Goal: Task Accomplishment & Management: Complete application form

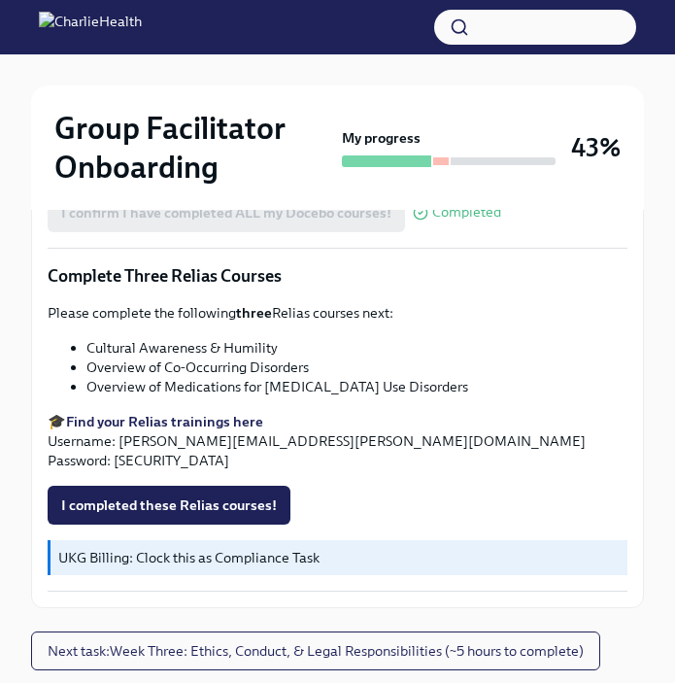
scroll to position [1609, 0]
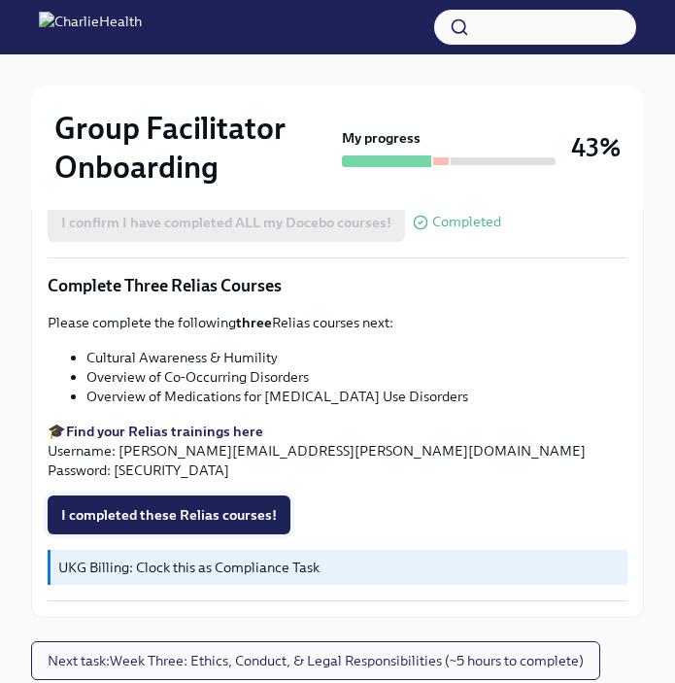
click at [198, 505] on span "I completed these Relias courses!" at bounding box center [169, 514] width 216 height 19
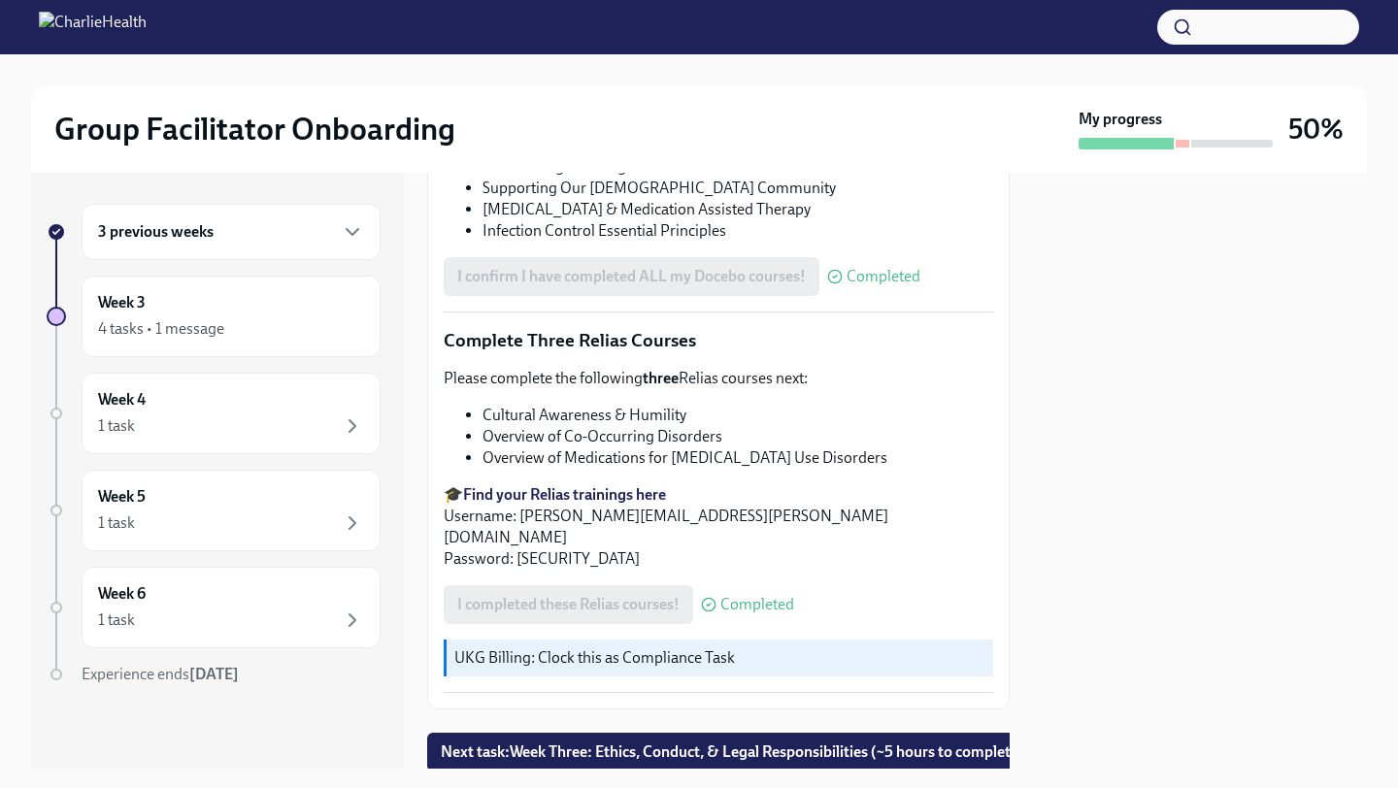
scroll to position [1500, 0]
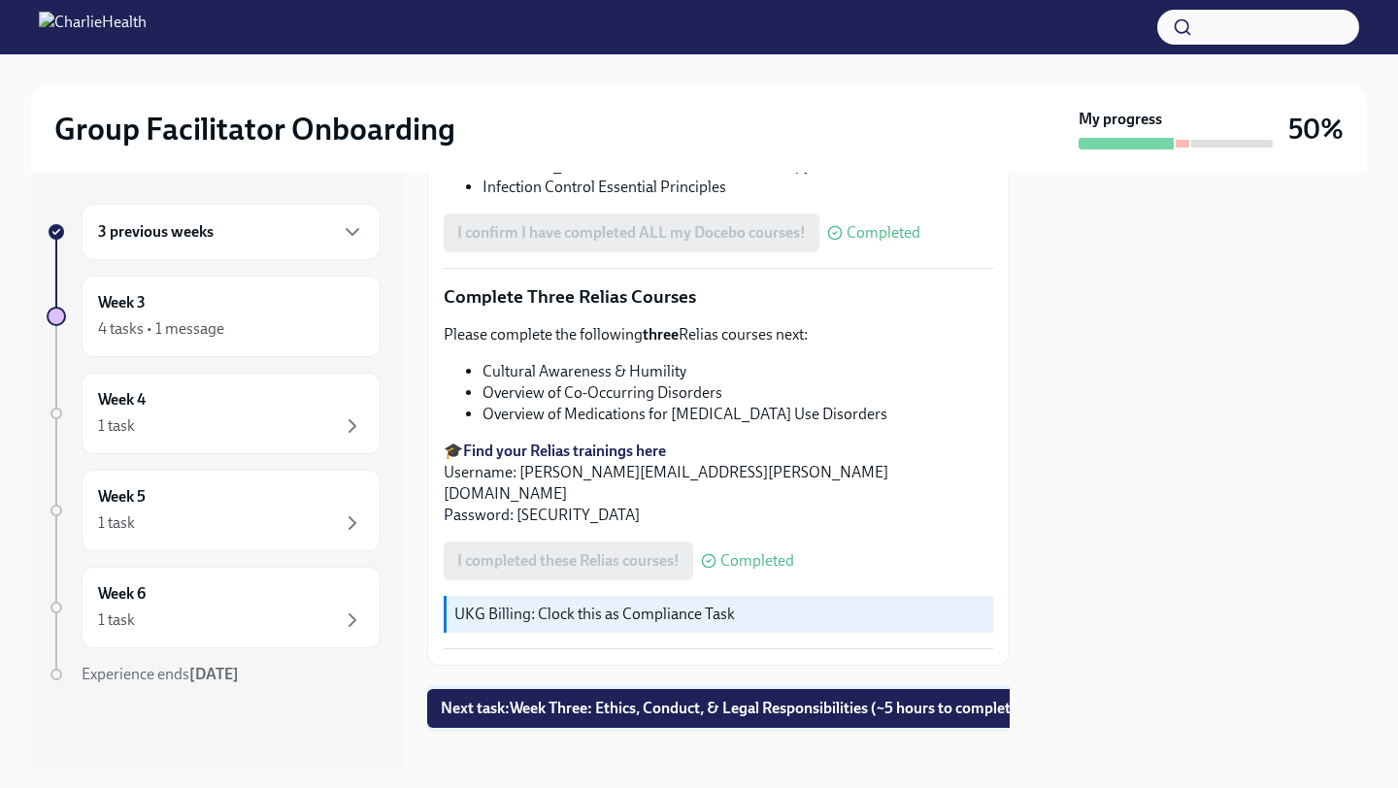
click at [558, 682] on span "Next task : Week Three: Ethics, Conduct, & Legal Responsibilities (~5 hours to …" at bounding box center [732, 708] width 583 height 19
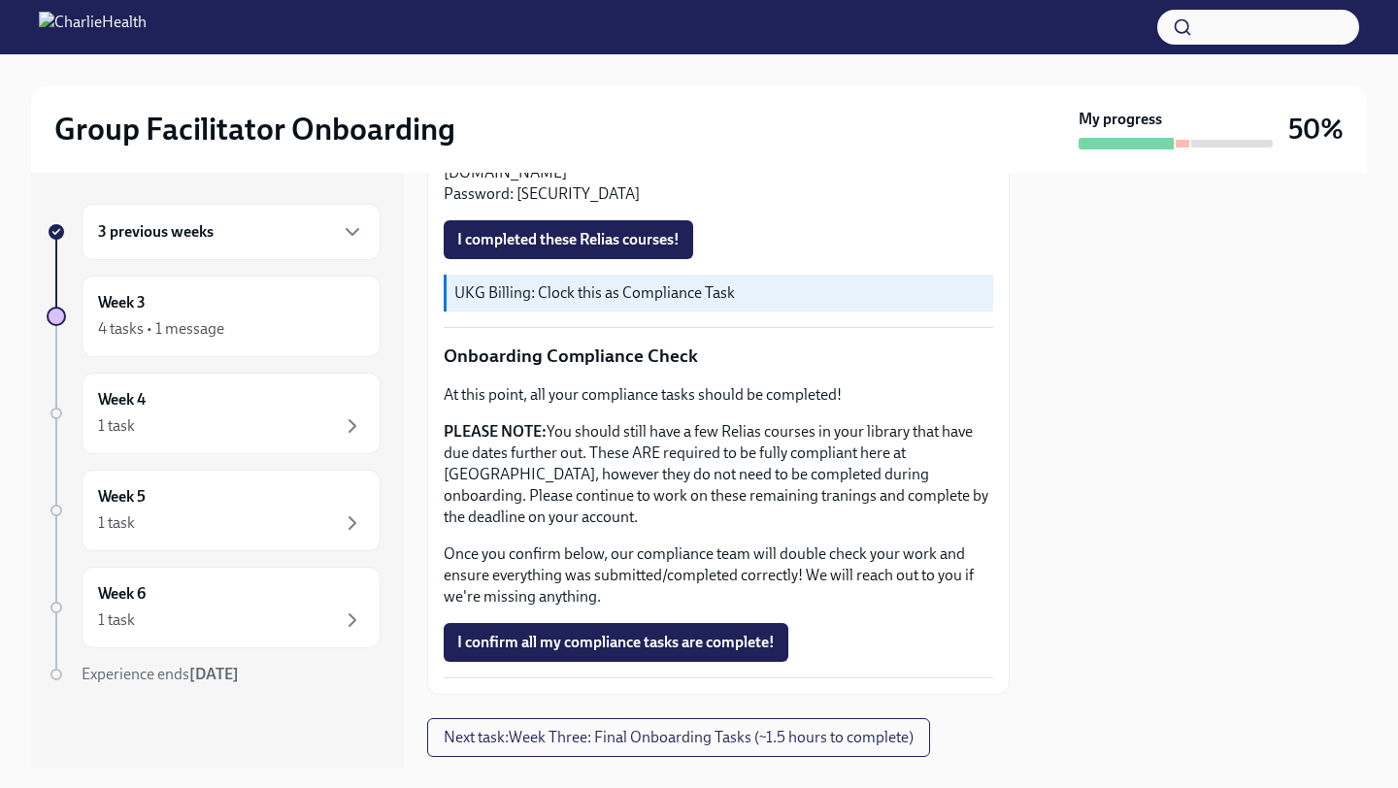
scroll to position [1032, 0]
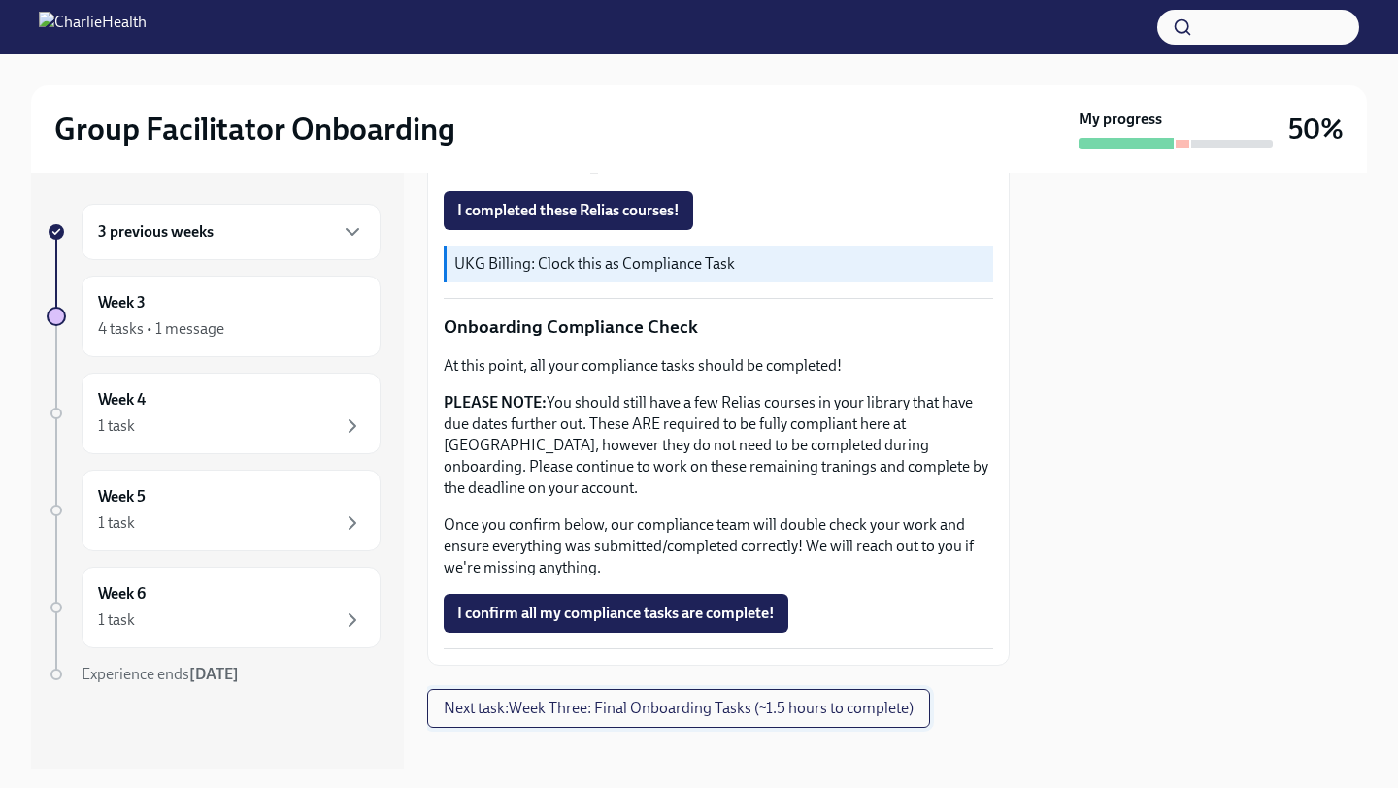
click at [588, 682] on span "Next task : Week Three: Final Onboarding Tasks (~1.5 hours to complete)" at bounding box center [679, 708] width 470 height 19
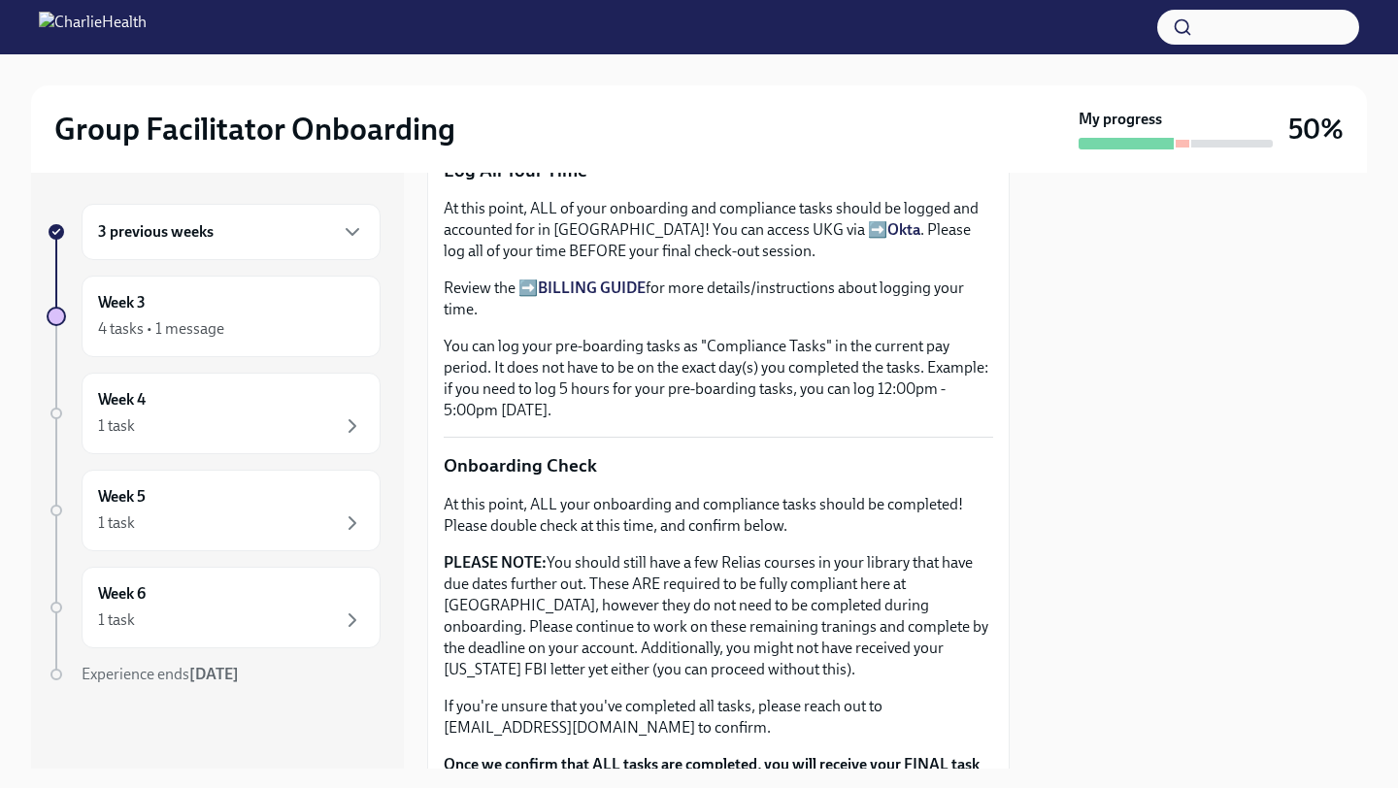
scroll to position [1330, 0]
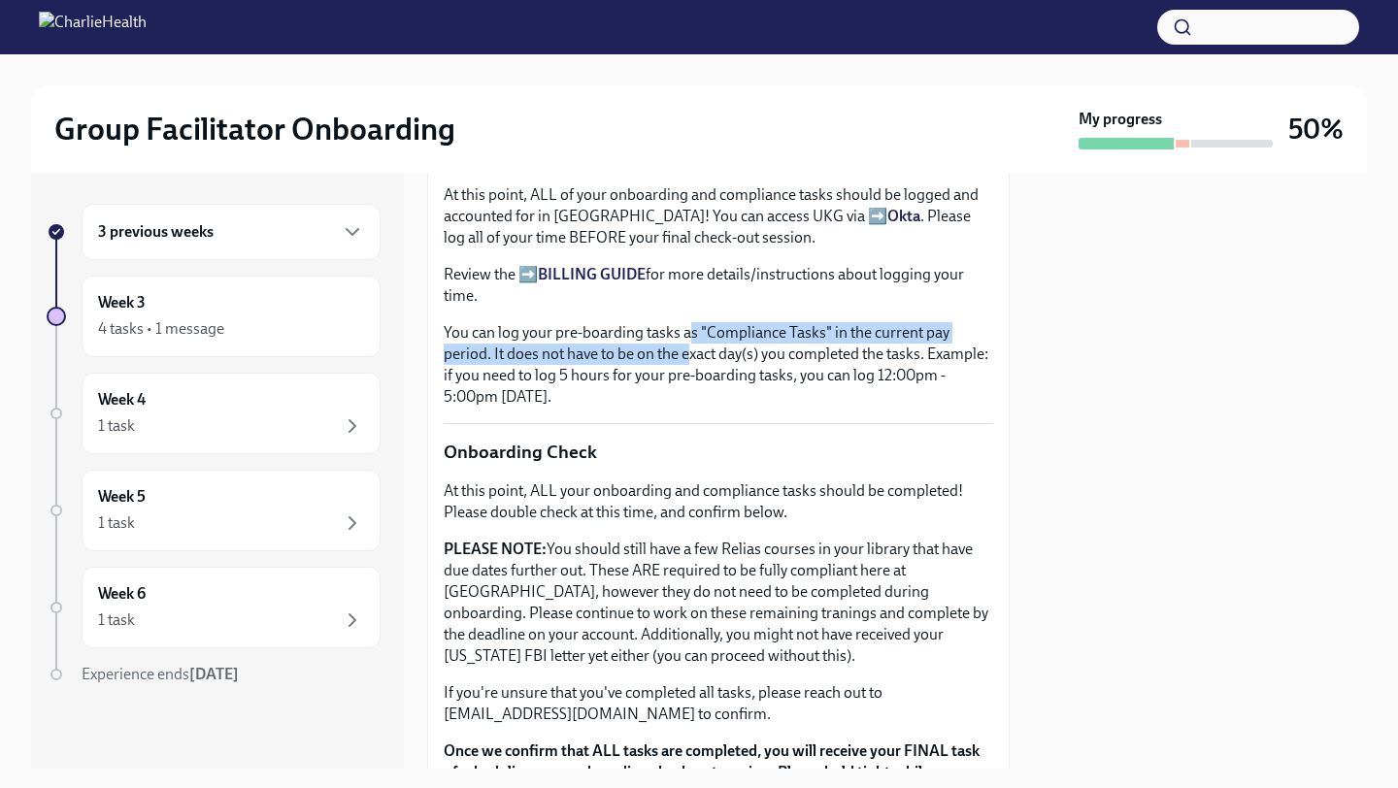
drag, startPoint x: 688, startPoint y: 332, endPoint x: 689, endPoint y: 348, distance: 15.6
click at [674, 348] on p "You can log your pre-boarding tasks as "Compliance Tasks" in the current pay pe…" at bounding box center [719, 364] width 550 height 85
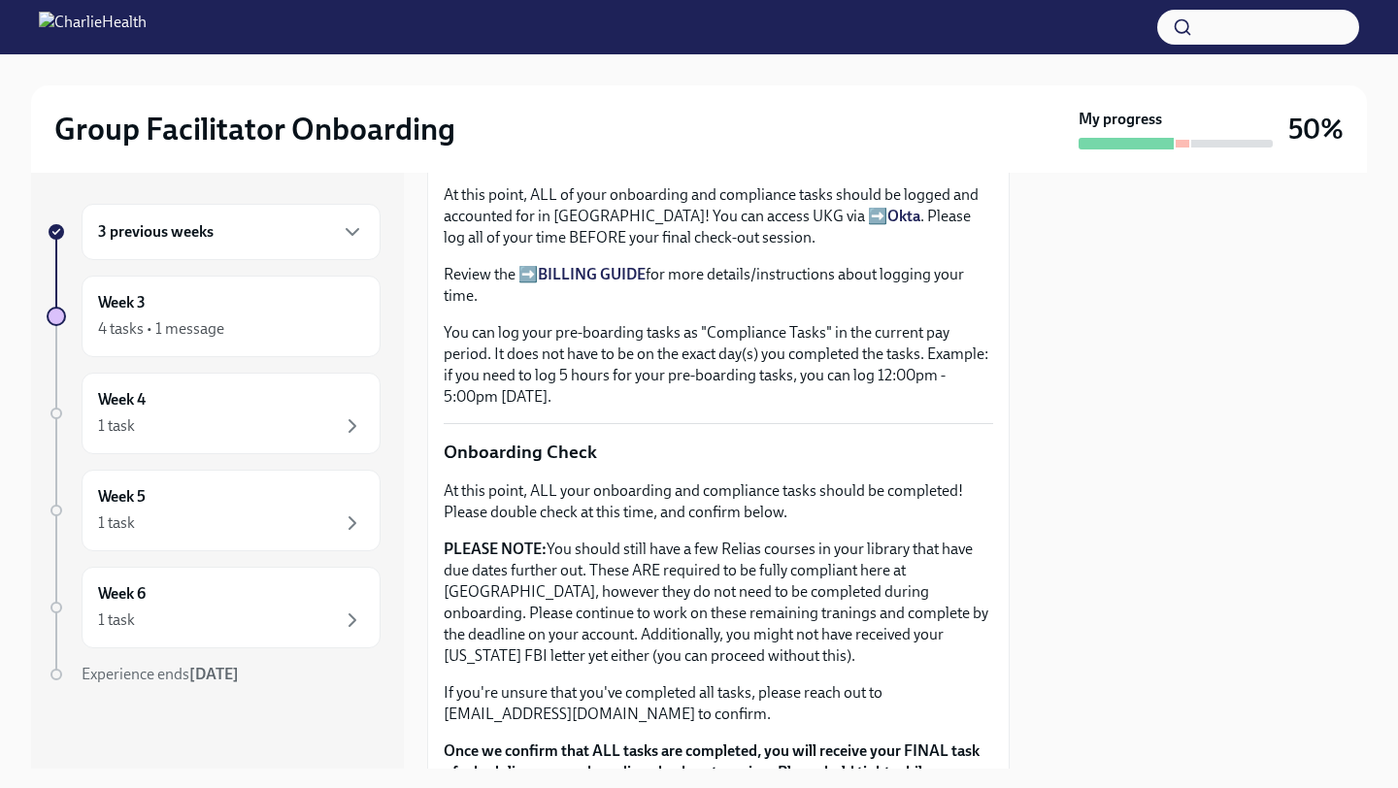
click at [674, 359] on p "You can log your pre-boarding tasks as "Compliance Tasks" in the current pay pe…" at bounding box center [719, 364] width 550 height 85
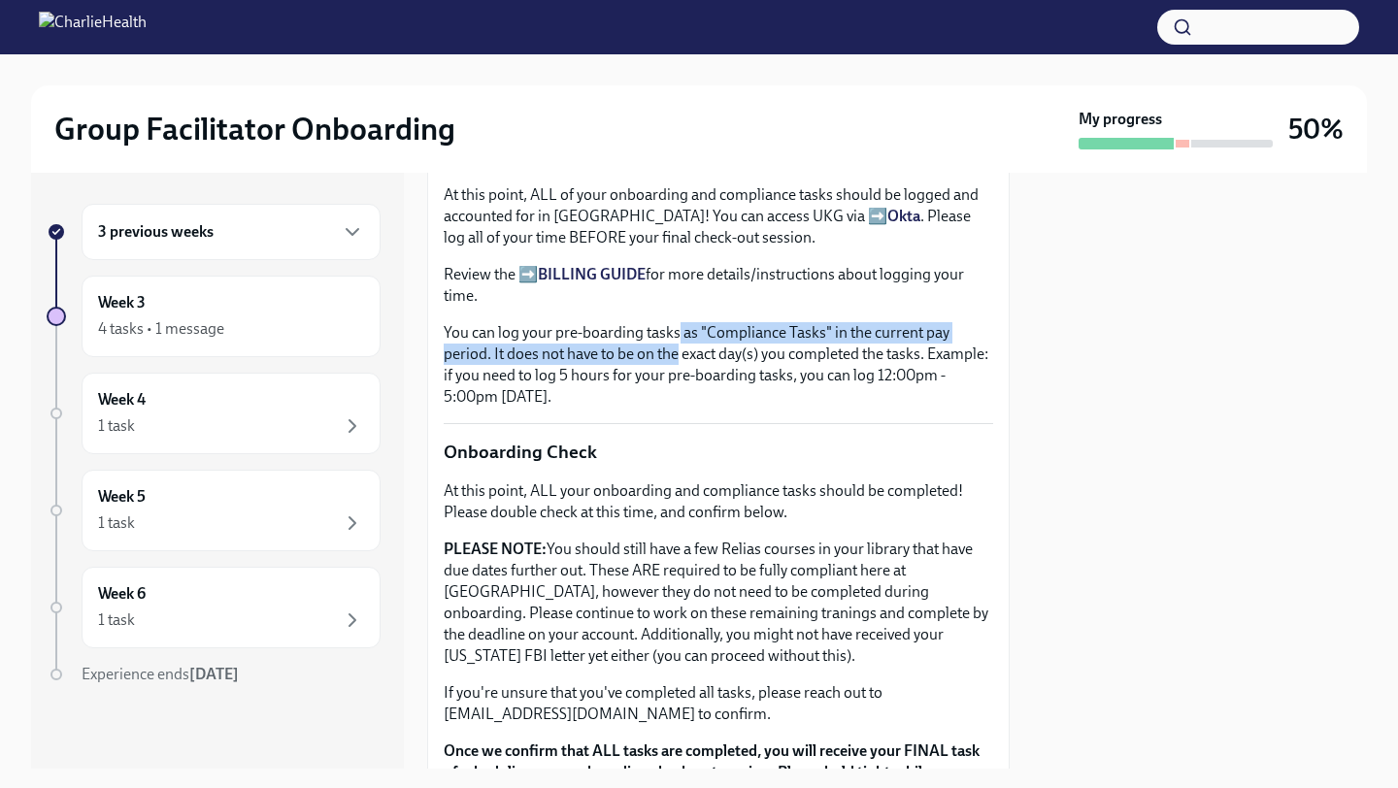
drag, startPoint x: 676, startPoint y: 337, endPoint x: 680, endPoint y: 356, distance: 19.8
click at [674, 356] on p "You can log your pre-boarding tasks as "Compliance Tasks" in the current pay pe…" at bounding box center [719, 364] width 550 height 85
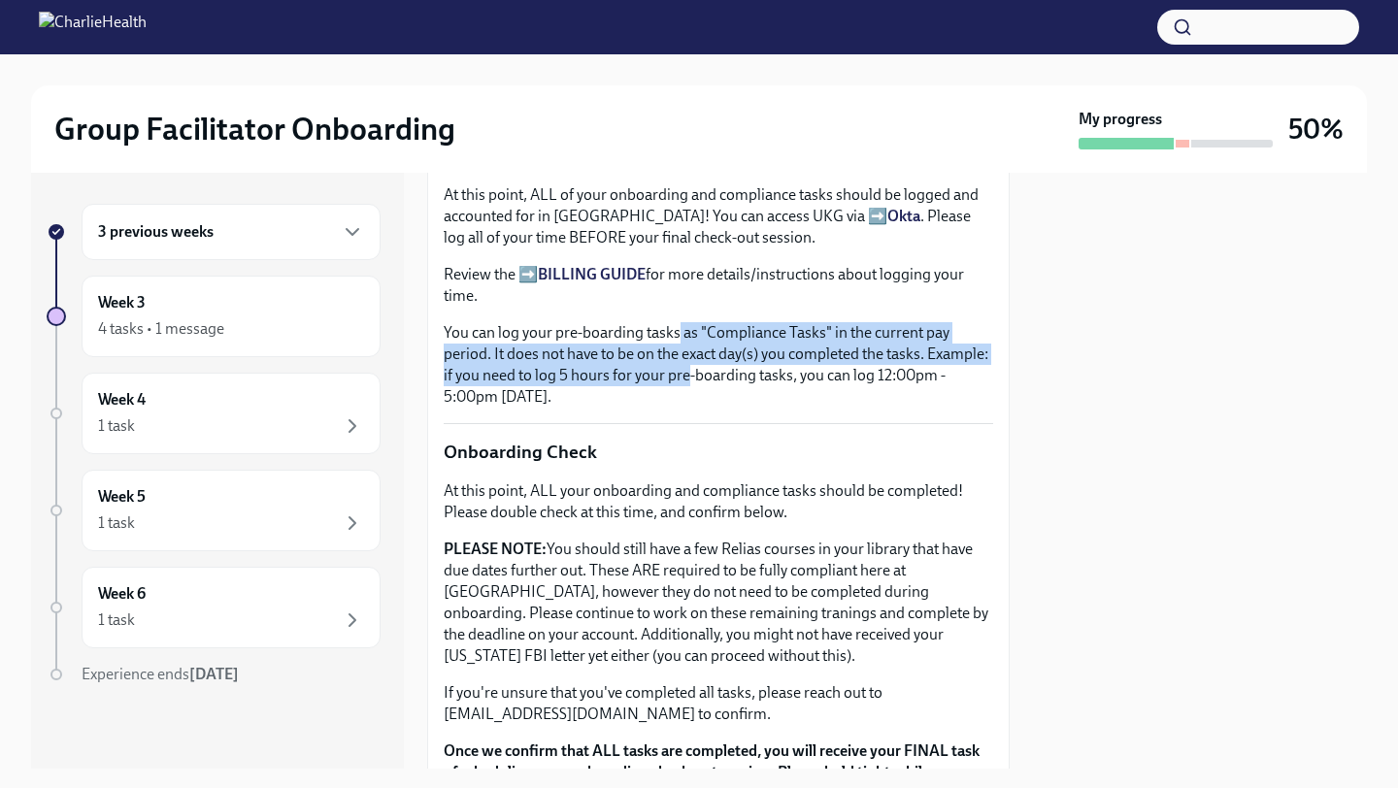
drag, startPoint x: 679, startPoint y: 337, endPoint x: 685, endPoint y: 380, distance: 43.3
click at [674, 380] on p "You can log your pre-boarding tasks as "Compliance Tasks" in the current pay pe…" at bounding box center [719, 364] width 550 height 85
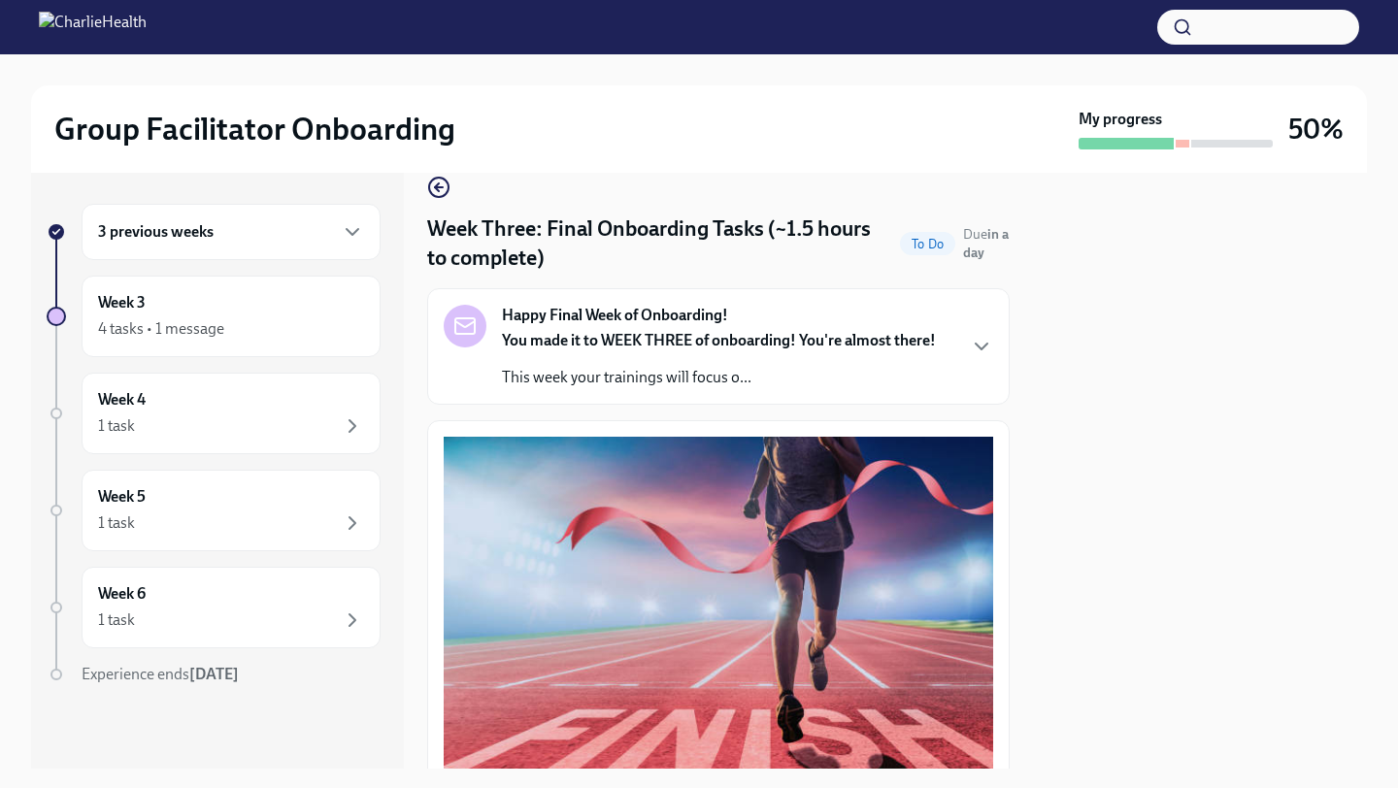
scroll to position [0, 0]
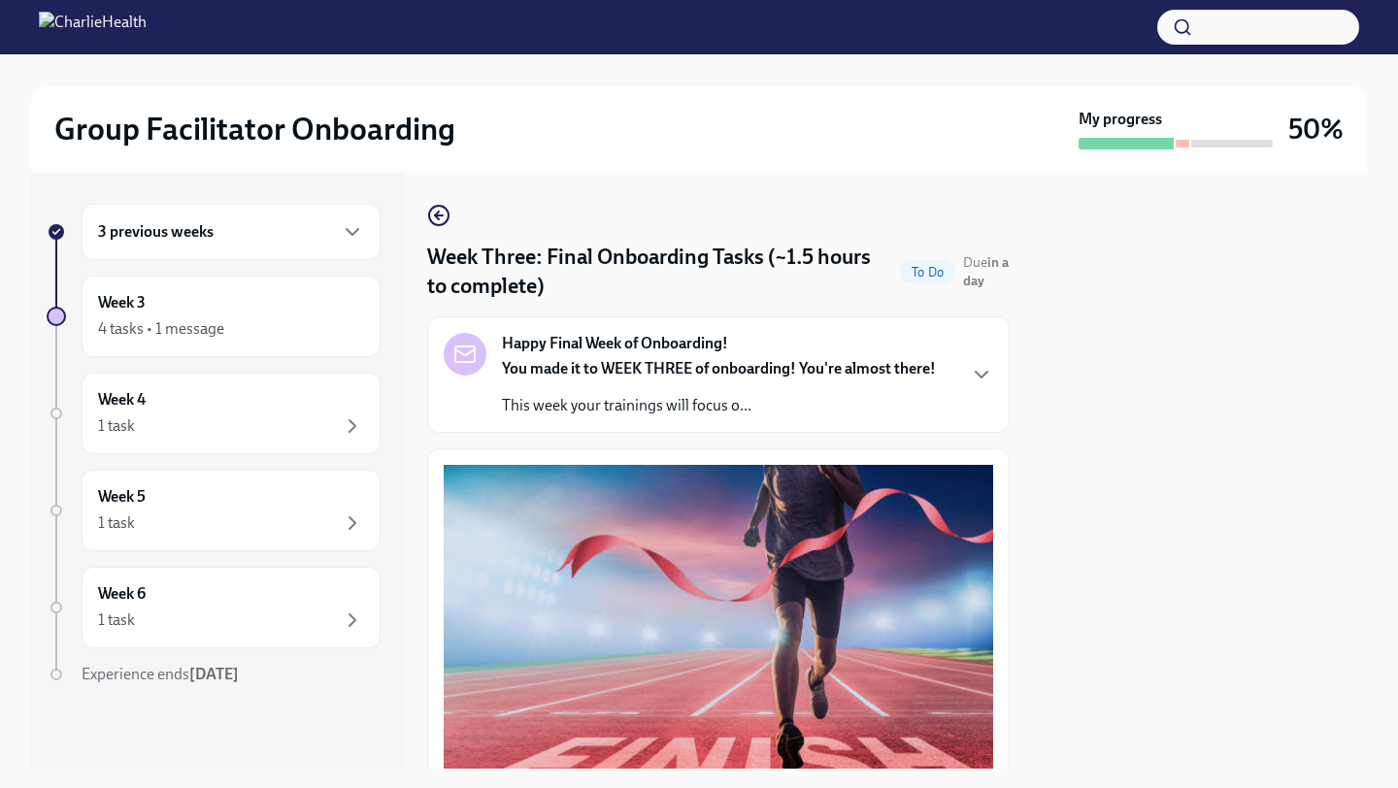
click at [588, 370] on strong "You made it to WEEK THREE of onboarding! You're almost there!" at bounding box center [719, 368] width 434 height 18
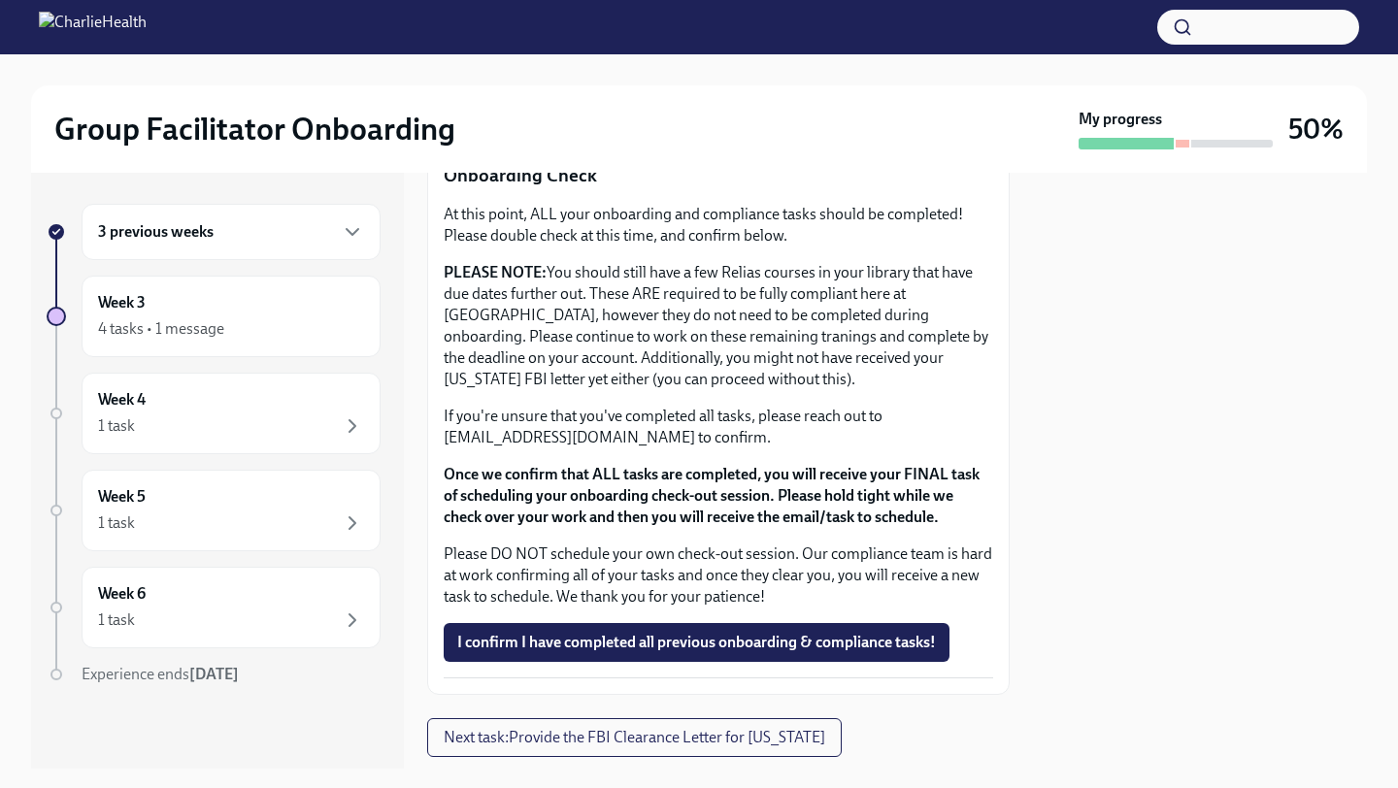
scroll to position [2177, 0]
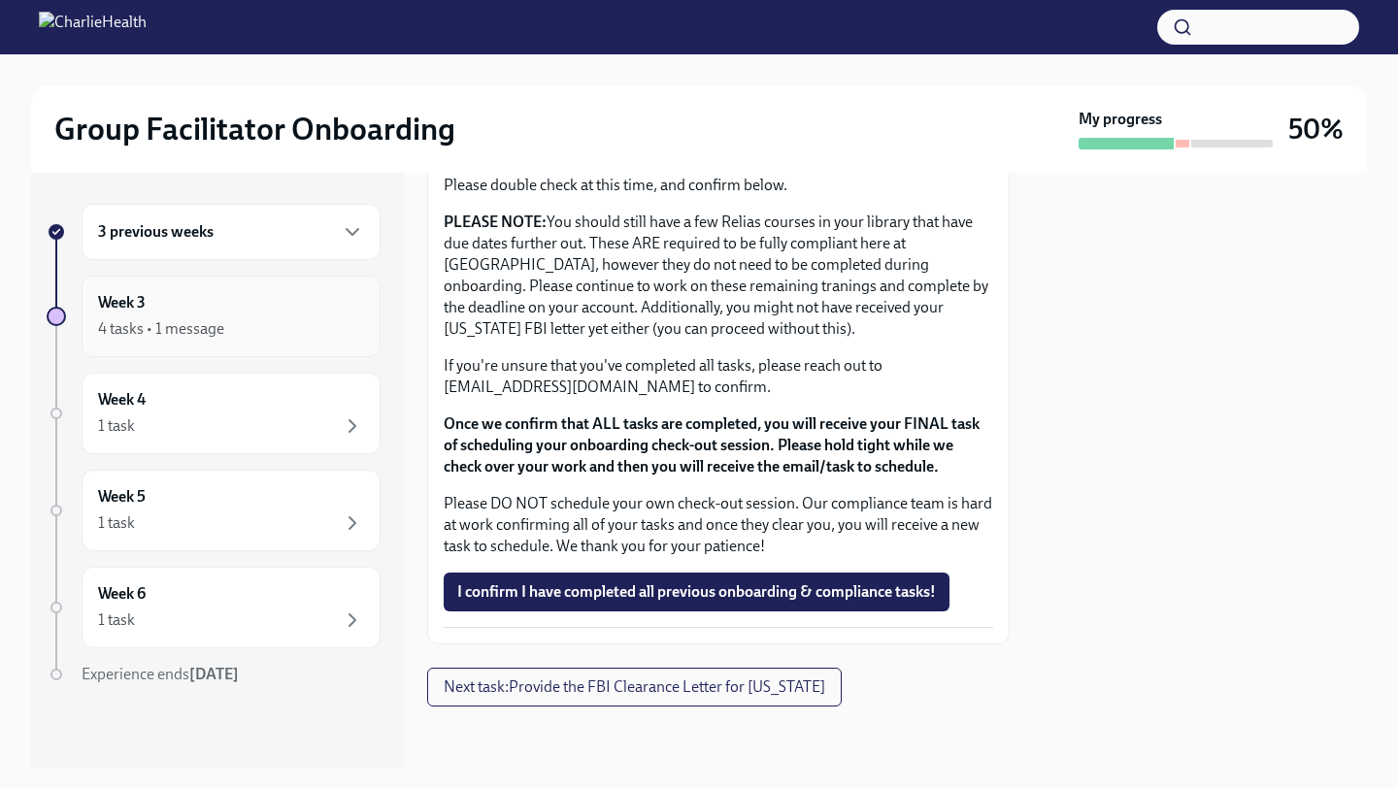
click at [287, 343] on div "Week 3 4 tasks • 1 message" at bounding box center [231, 317] width 299 height 82
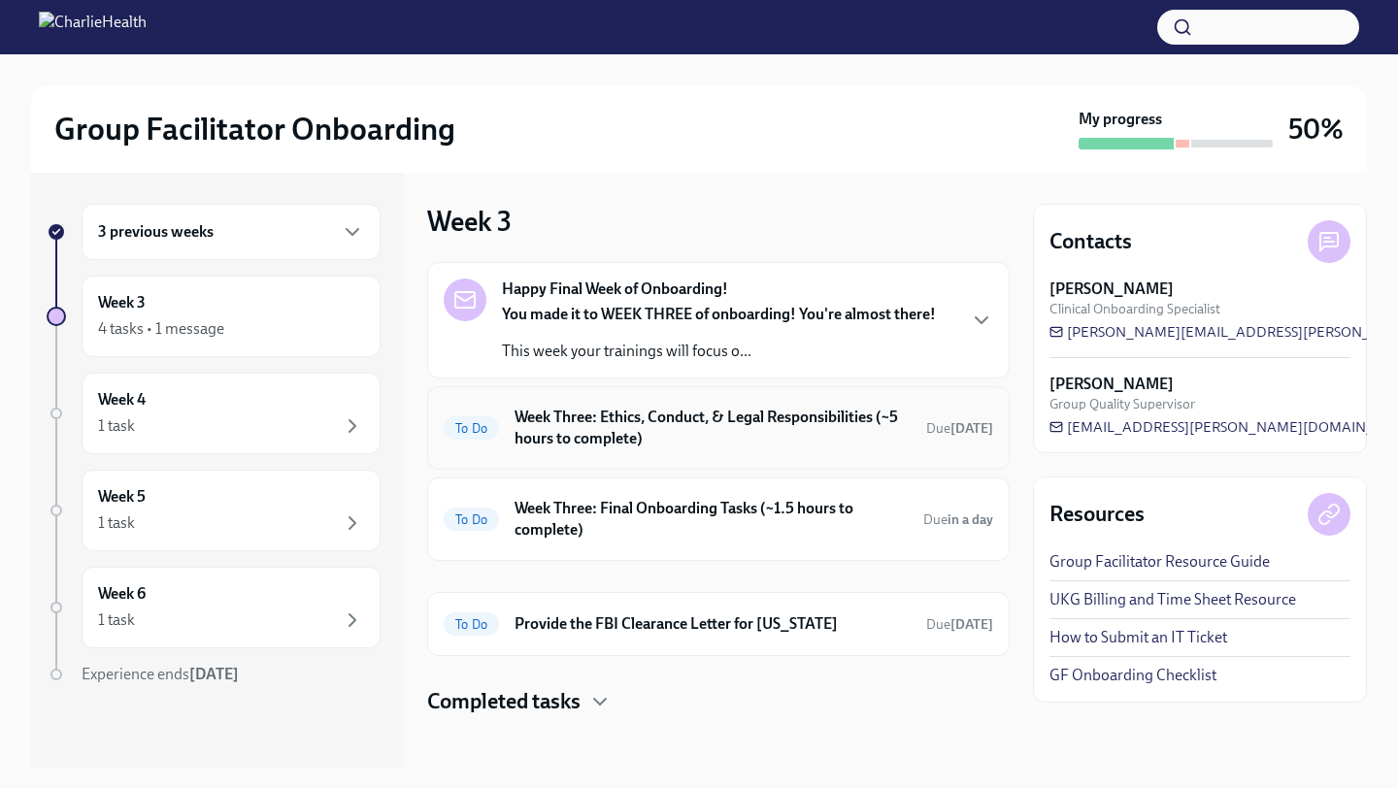
click at [629, 438] on h6 "Week Three: Ethics, Conduct, & Legal Responsibilities (~5 hours to complete)" at bounding box center [713, 428] width 396 height 43
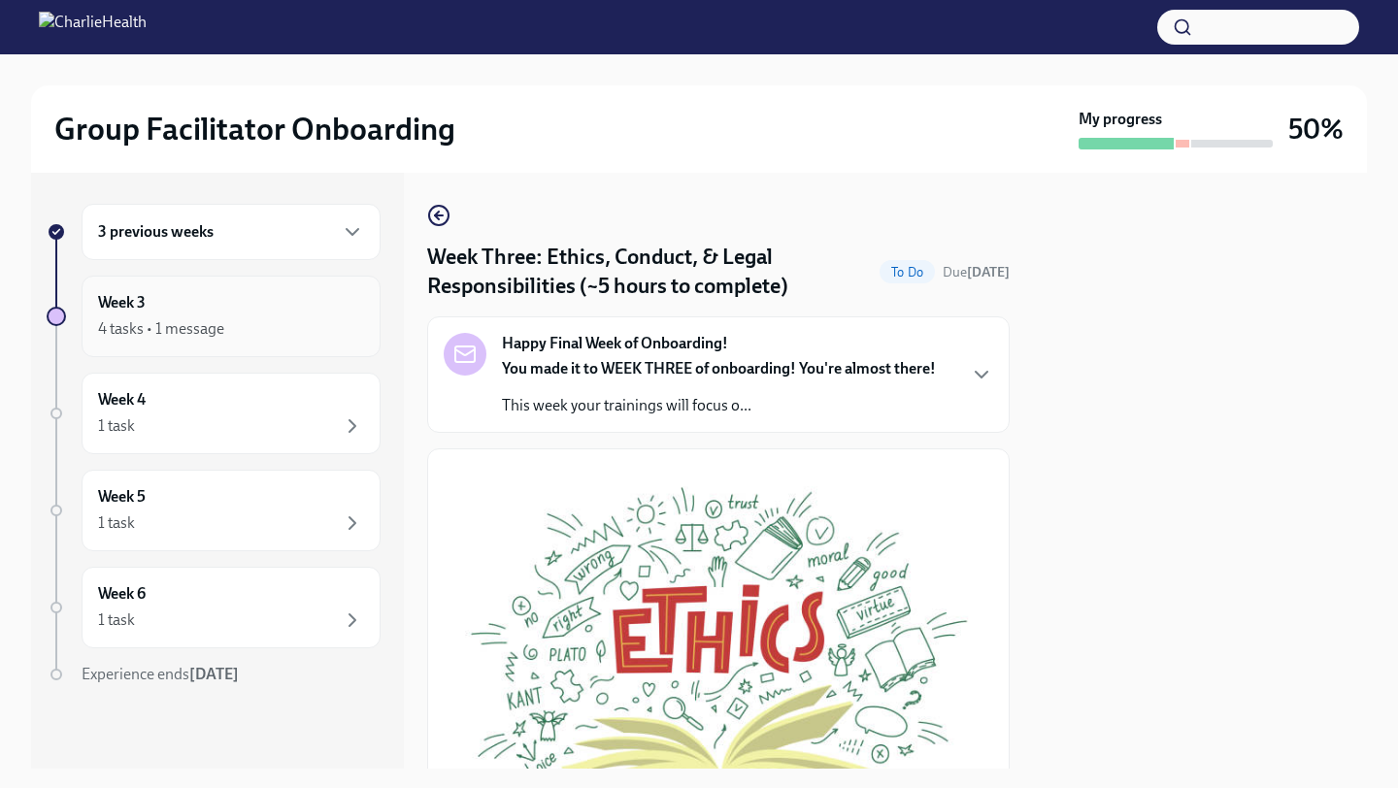
click at [285, 326] on div "4 tasks • 1 message" at bounding box center [231, 328] width 266 height 23
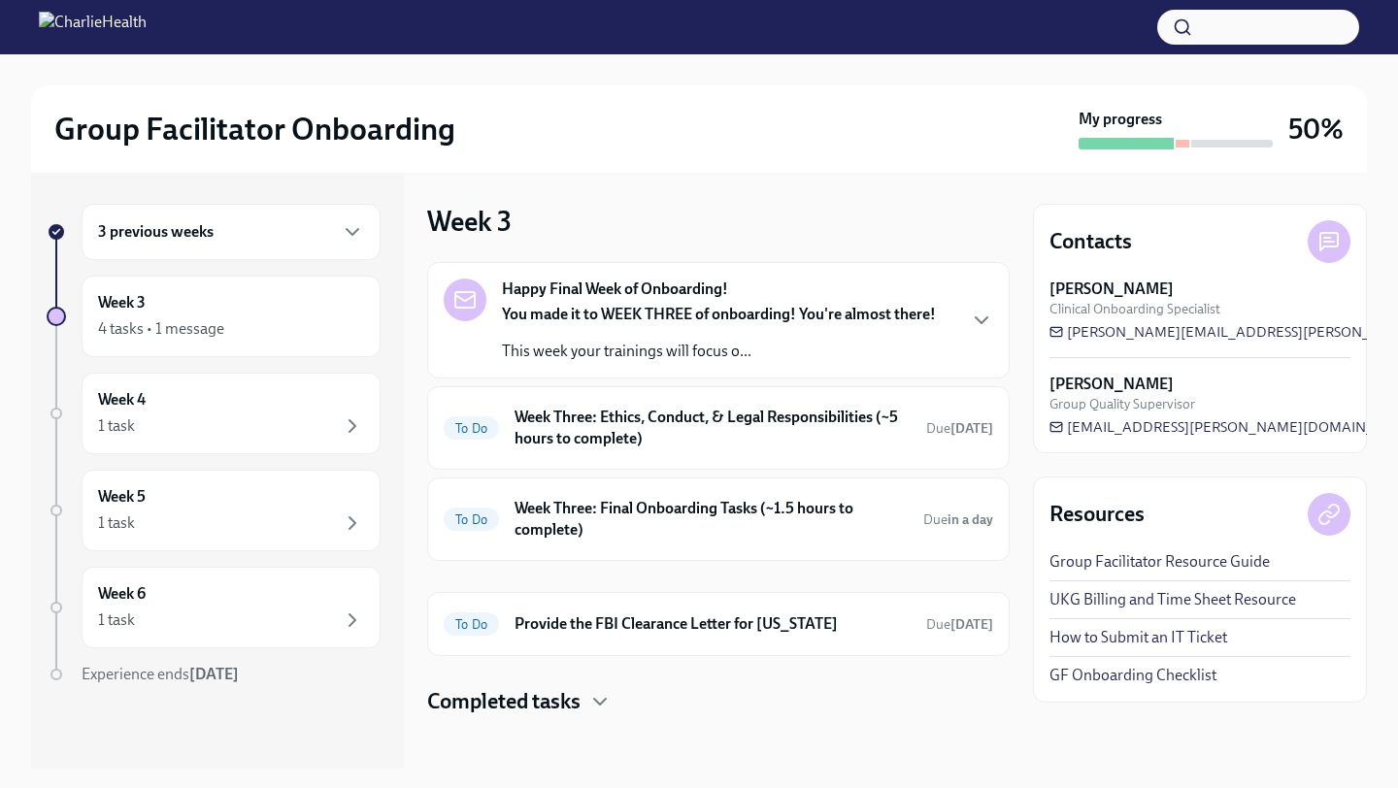
click at [674, 339] on div "You made it to WEEK THREE of onboarding! You're almost there! This week your tr…" at bounding box center [719, 333] width 434 height 58
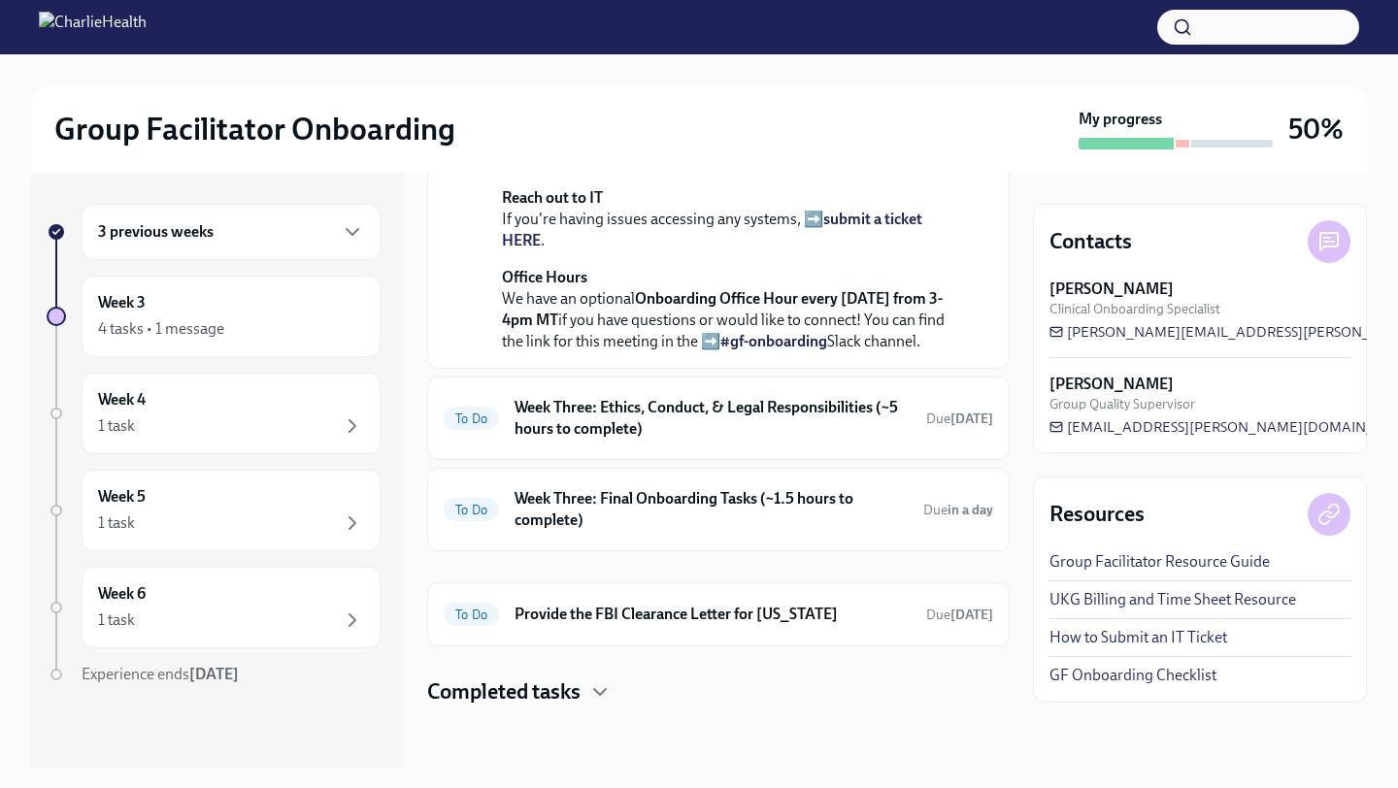
scroll to position [747, 0]
click at [671, 423] on h6 "Week Three: Ethics, Conduct, & Legal Responsibilities (~5 hours to complete)" at bounding box center [713, 418] width 396 height 43
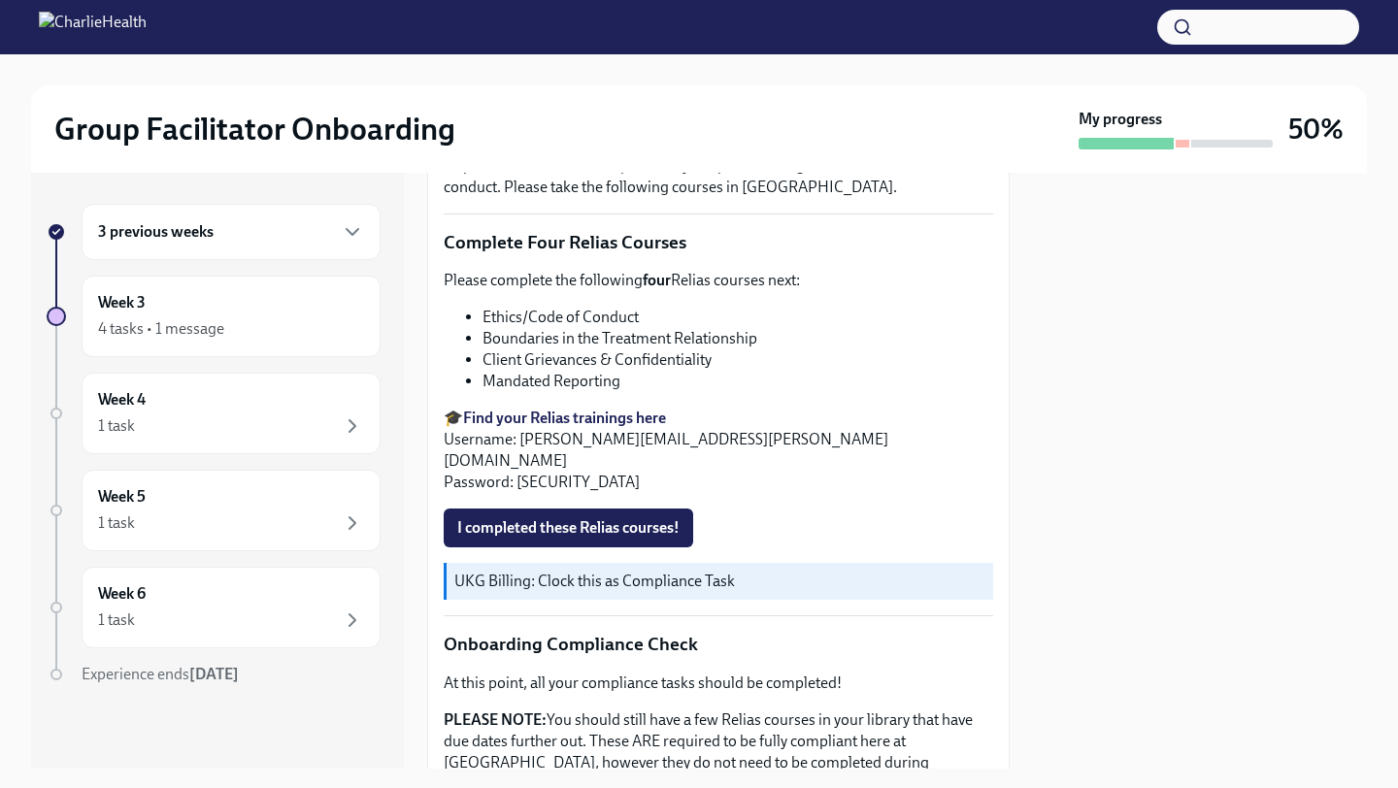
scroll to position [1032, 0]
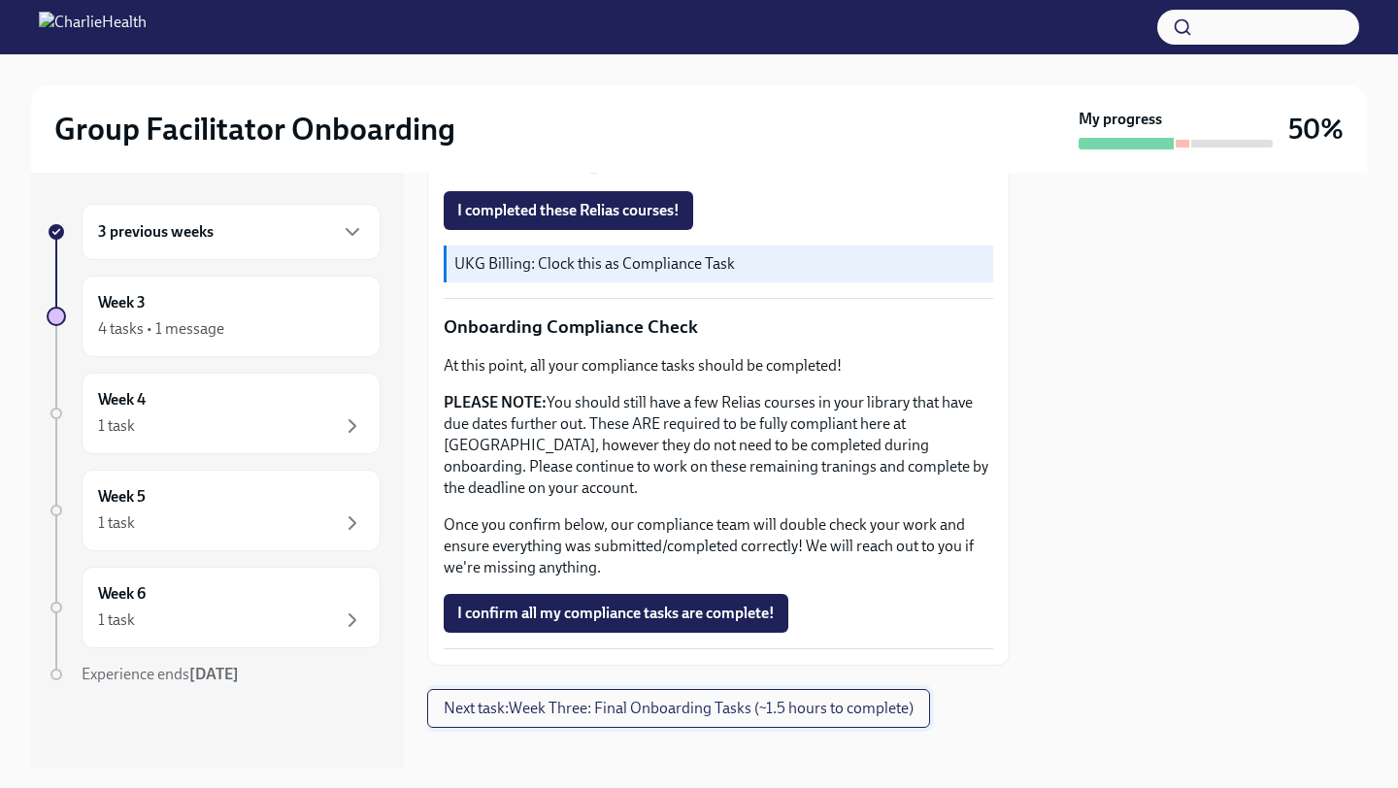
click at [552, 682] on button "Next task : Week Three: Final Onboarding Tasks (~1.5 hours to complete)" at bounding box center [678, 708] width 503 height 39
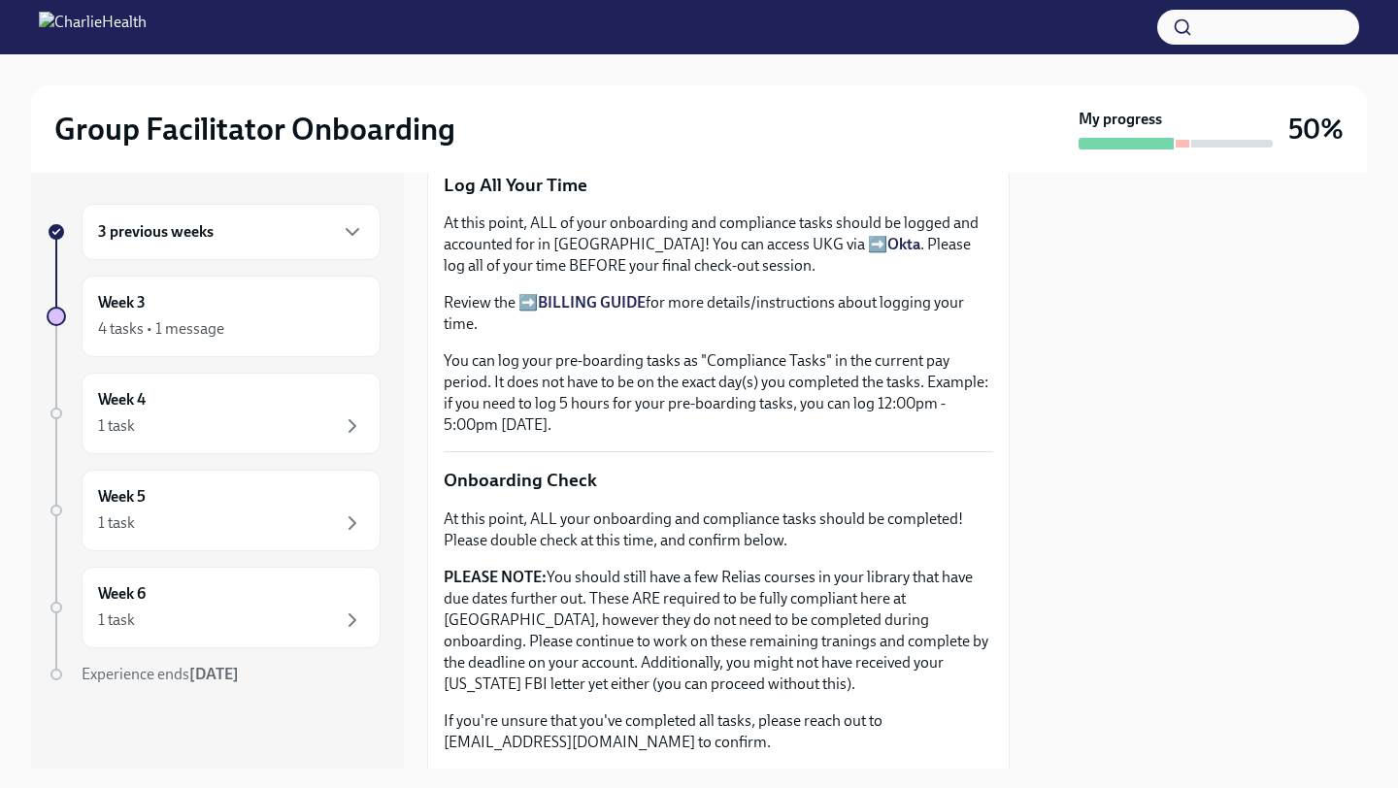
scroll to position [1657, 0]
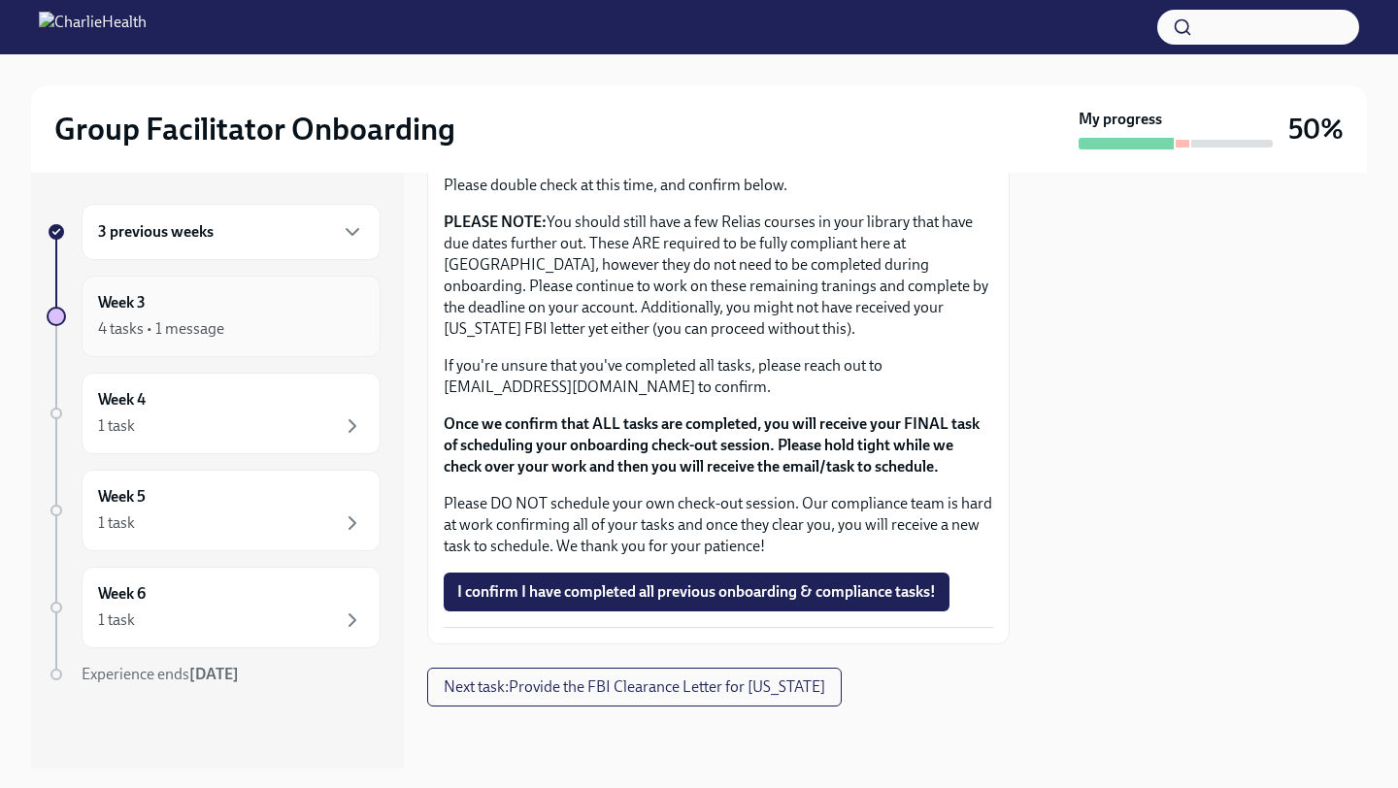
click at [262, 307] on div "Week 3 4 tasks • 1 message" at bounding box center [231, 316] width 266 height 49
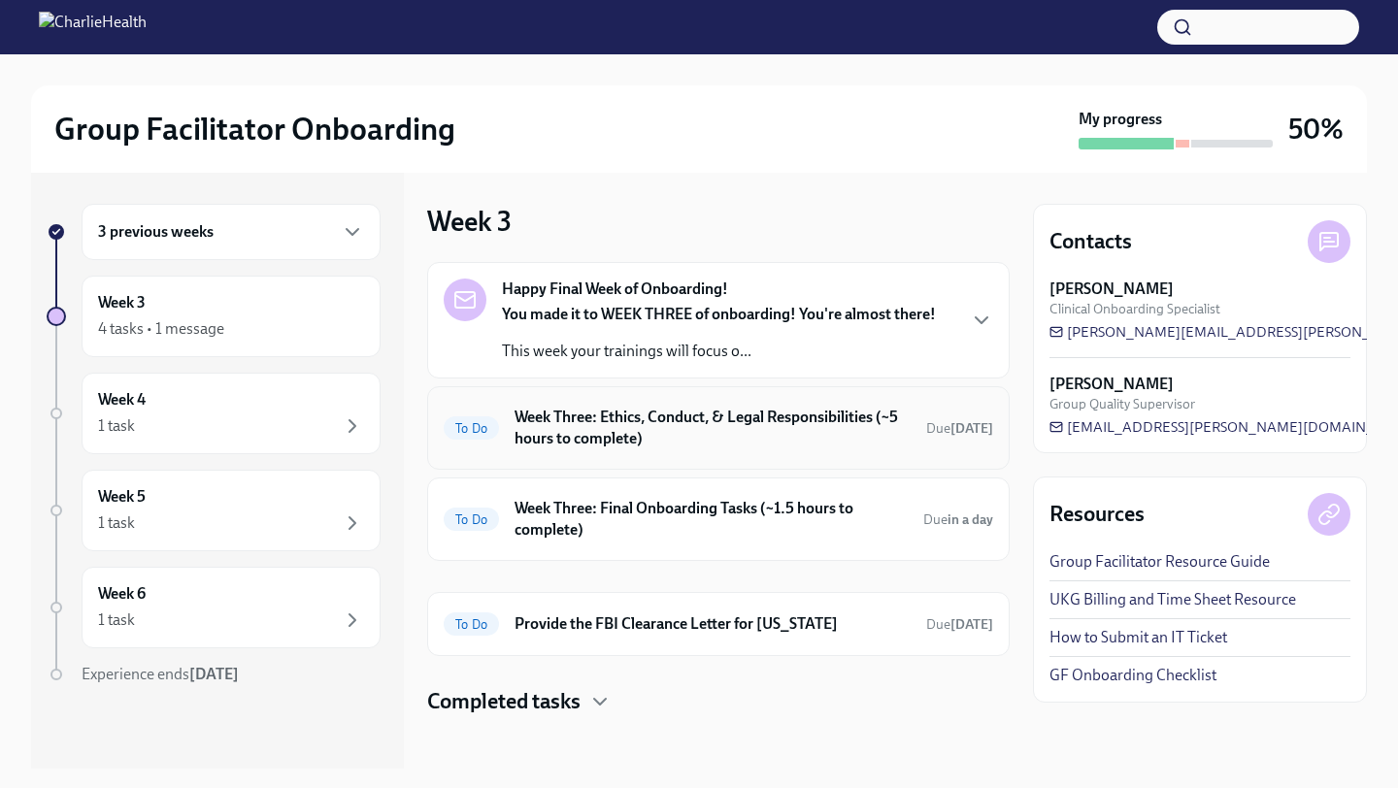
click at [581, 434] on h6 "Week Three: Ethics, Conduct, & Legal Responsibilities (~5 hours to complete)" at bounding box center [713, 428] width 396 height 43
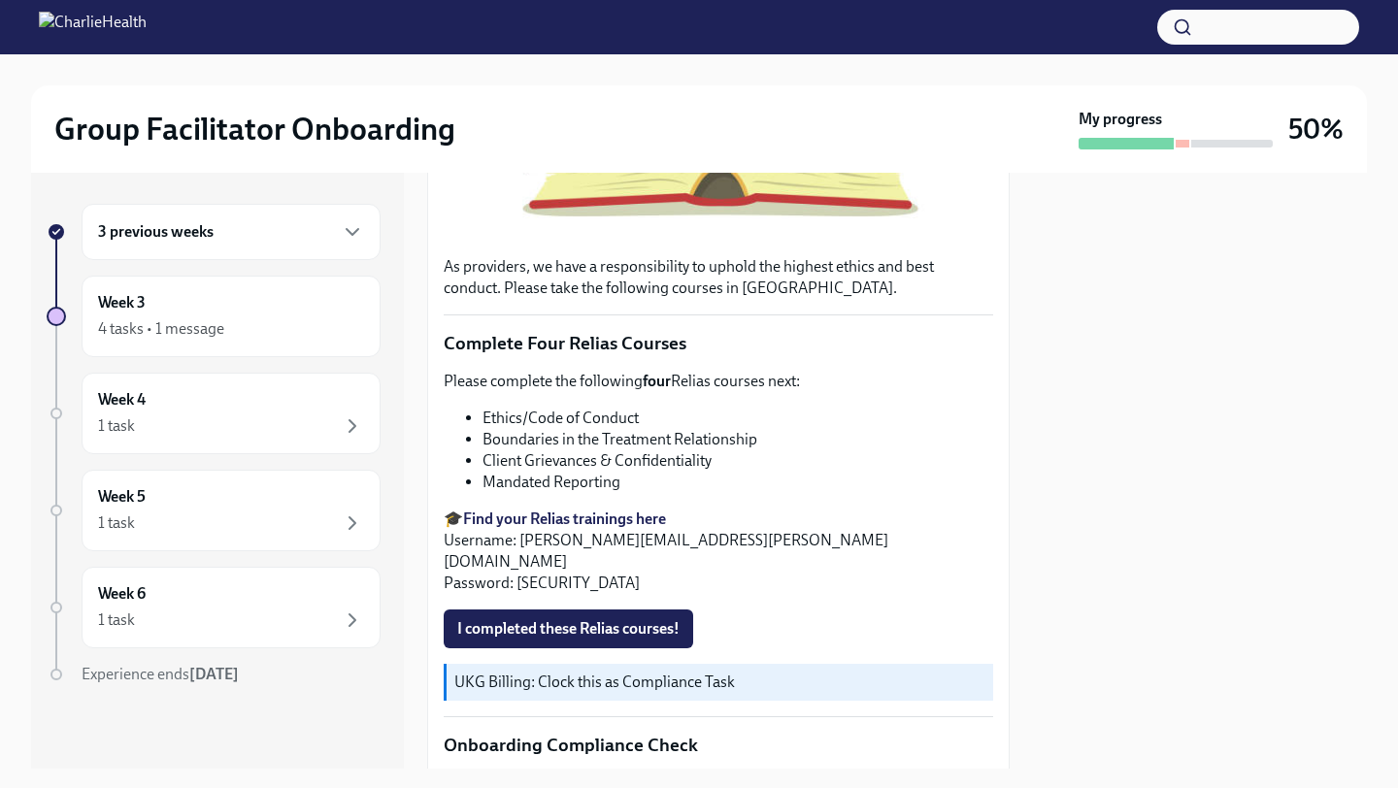
scroll to position [612, 0]
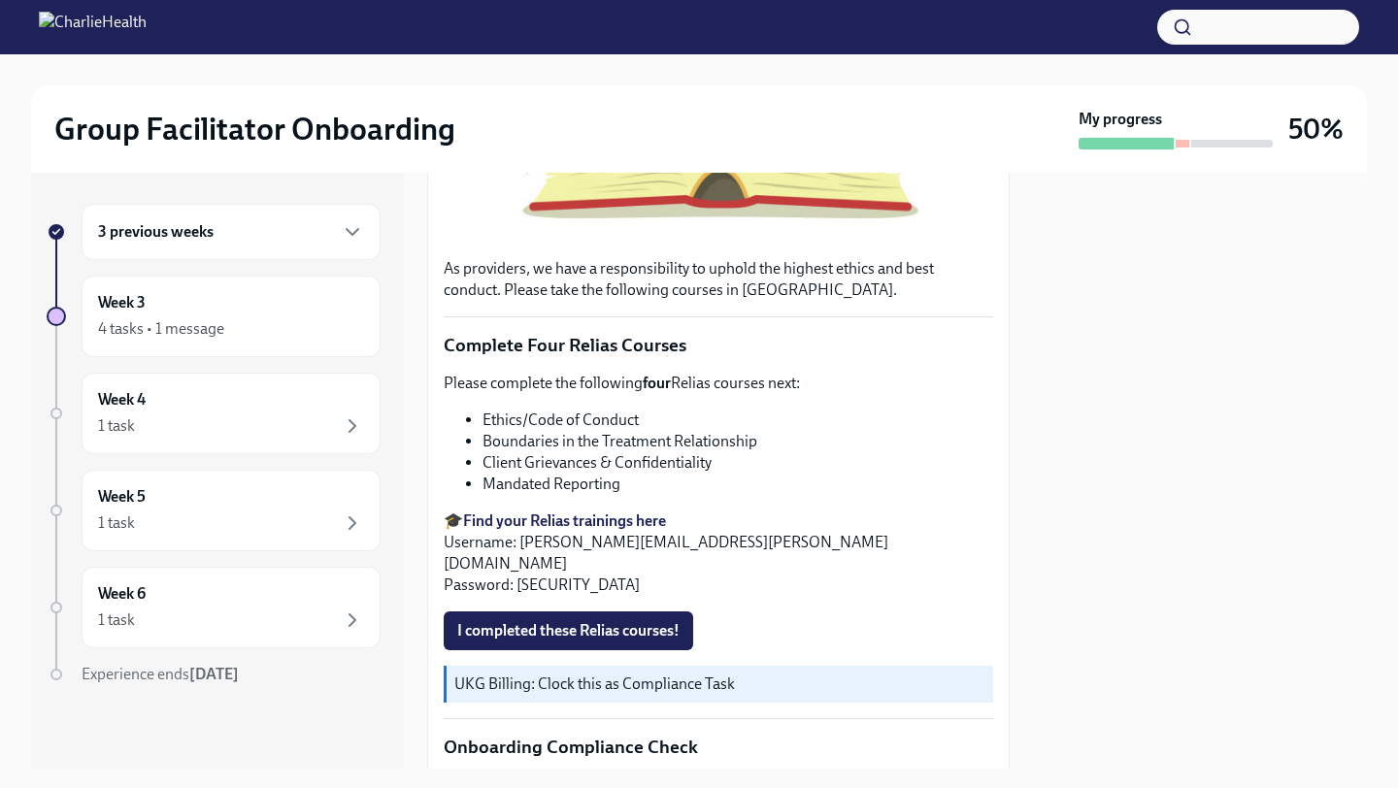
click at [526, 512] on p "🎓 Find your Relias trainings here Username: [PERSON_NAME][EMAIL_ADDRESS][PERSON…" at bounding box center [719, 553] width 550 height 85
click at [526, 515] on strong "Find your Relias trainings here" at bounding box center [564, 521] width 203 height 18
click at [558, 522] on strong "Find your Relias trainings here" at bounding box center [564, 521] width 203 height 18
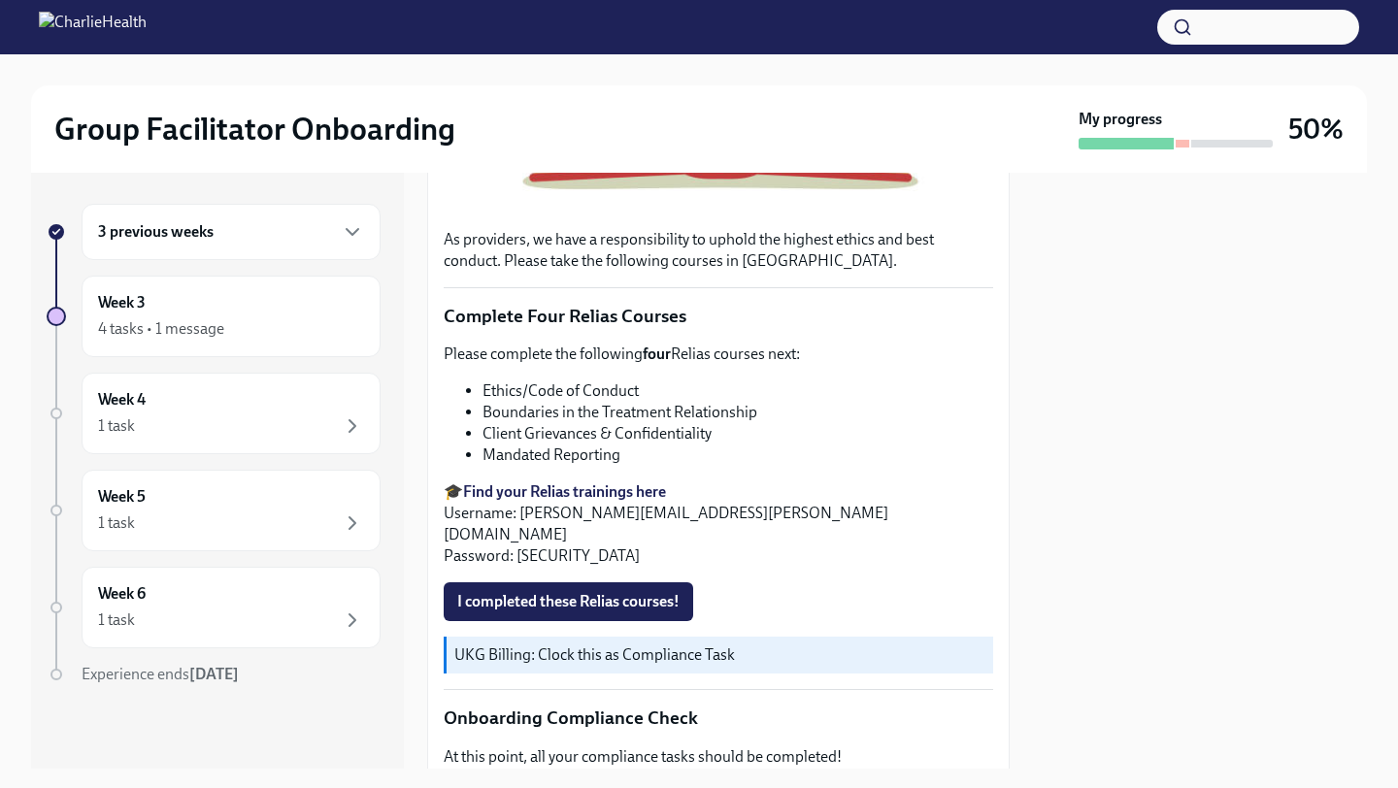
scroll to position [642, 0]
click at [599, 591] on span "I completed these Relias courses!" at bounding box center [568, 600] width 222 height 19
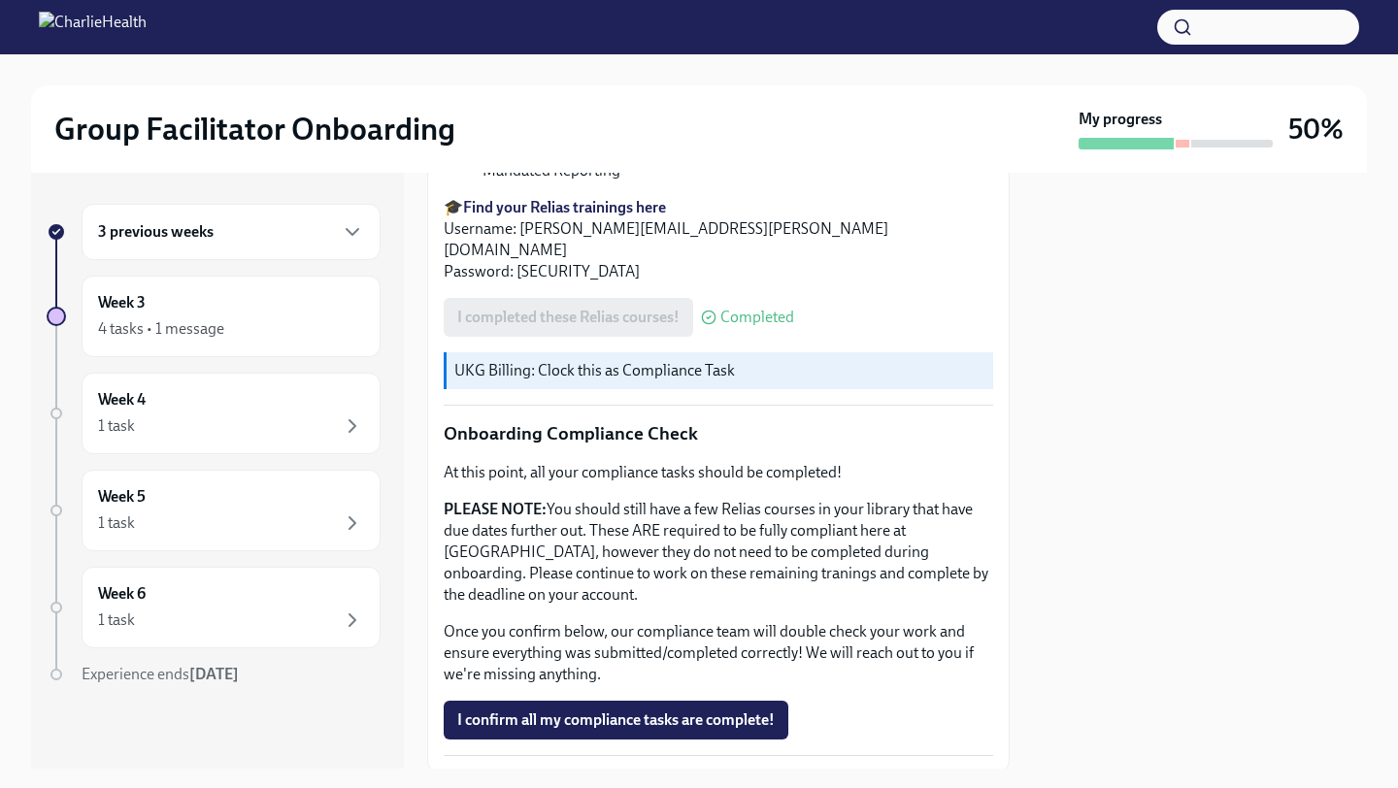
scroll to position [1032, 0]
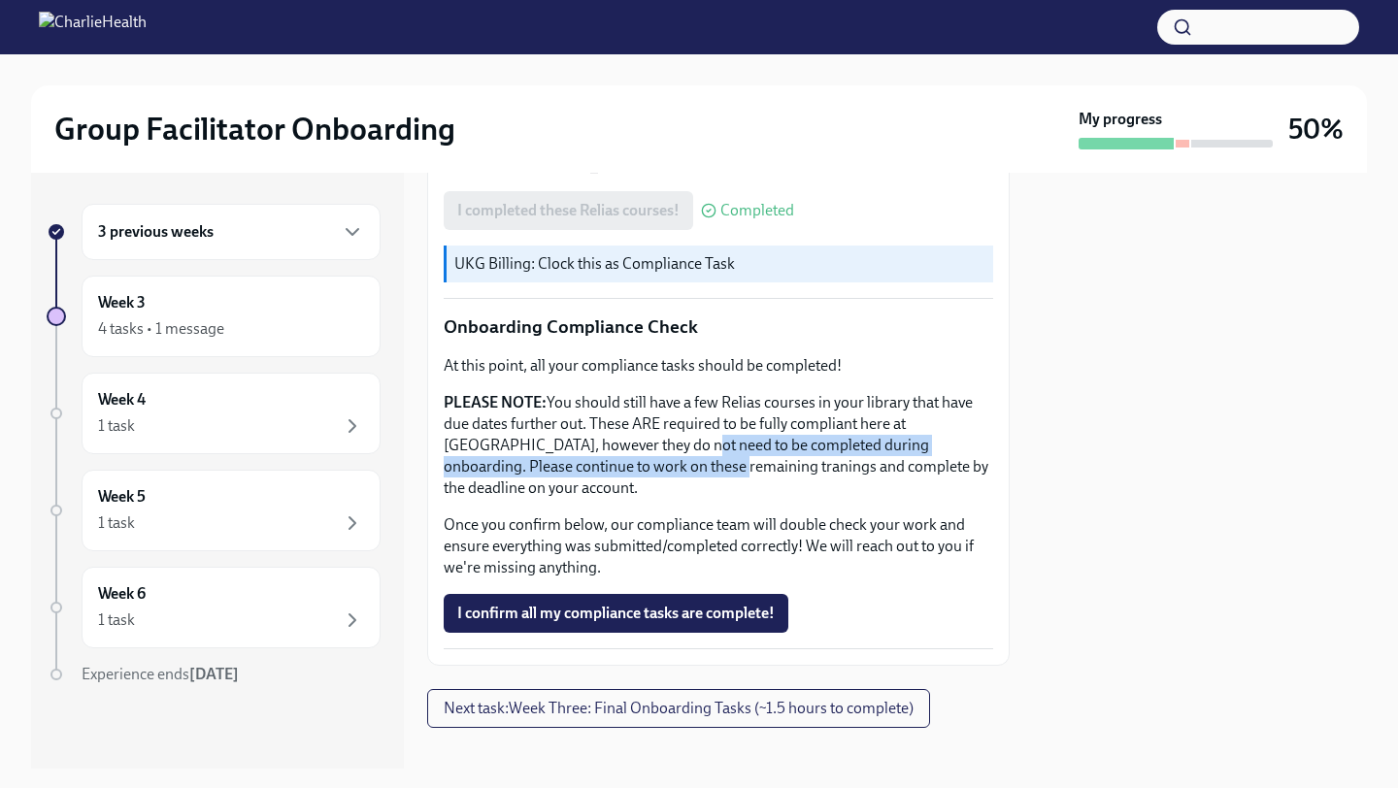
drag, startPoint x: 628, startPoint y: 421, endPoint x: 630, endPoint y: 449, distance: 27.3
click at [630, 449] on p "PLEASE NOTE: You should still have a few Relias courses in your library that ha…" at bounding box center [719, 445] width 550 height 107
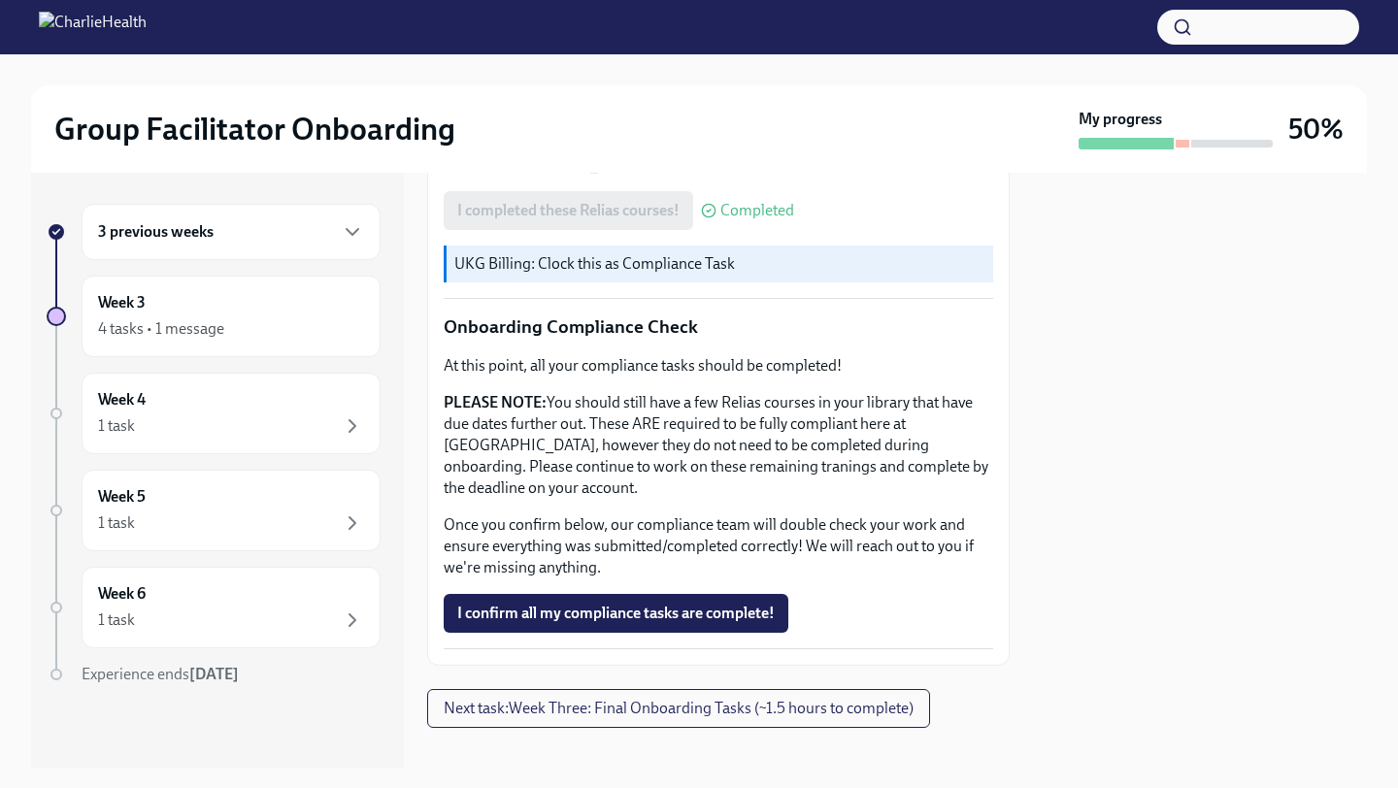
click at [674, 604] on span "I confirm all my compliance tasks are complete!" at bounding box center [615, 613] width 317 height 19
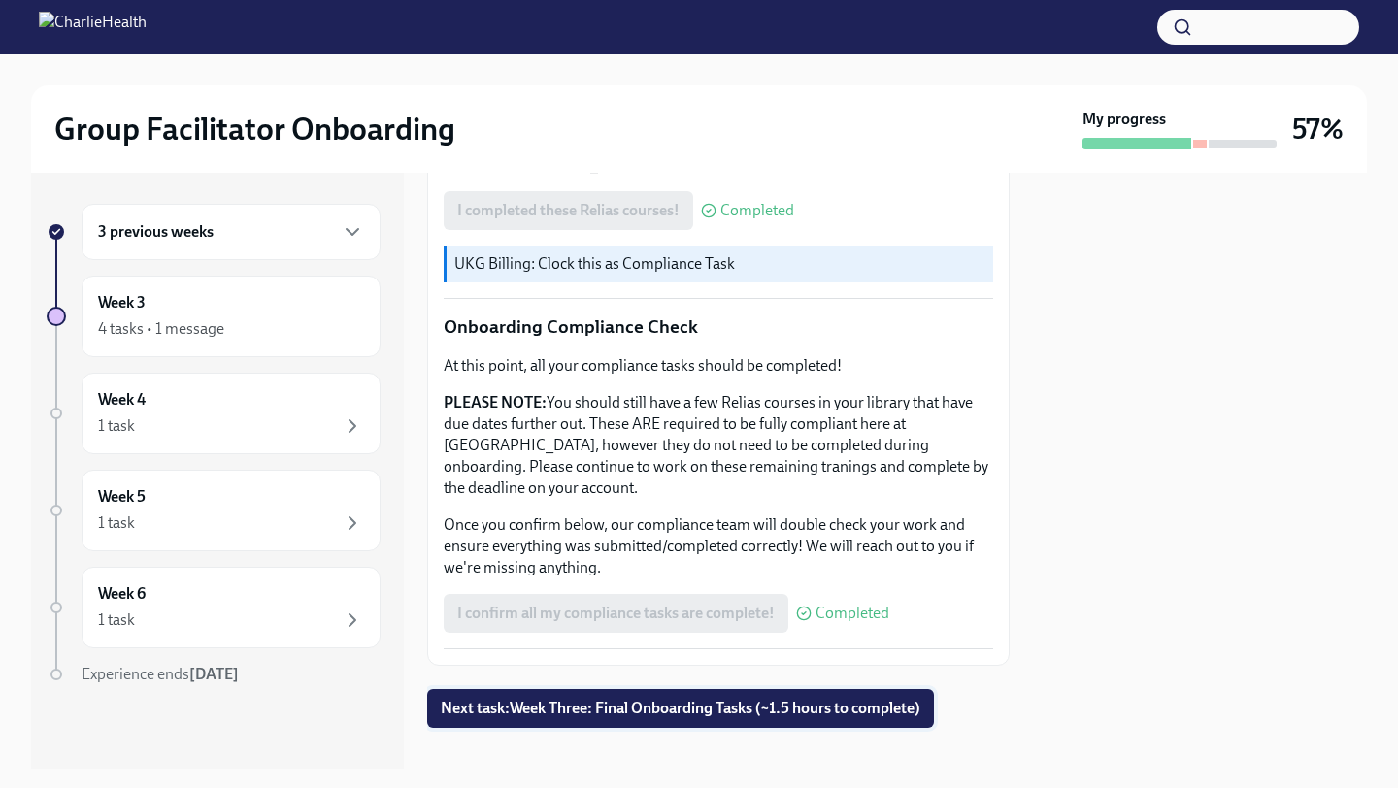
click at [660, 682] on button "Next task : Week Three: Final Onboarding Tasks (~1.5 hours to complete)" at bounding box center [680, 708] width 507 height 39
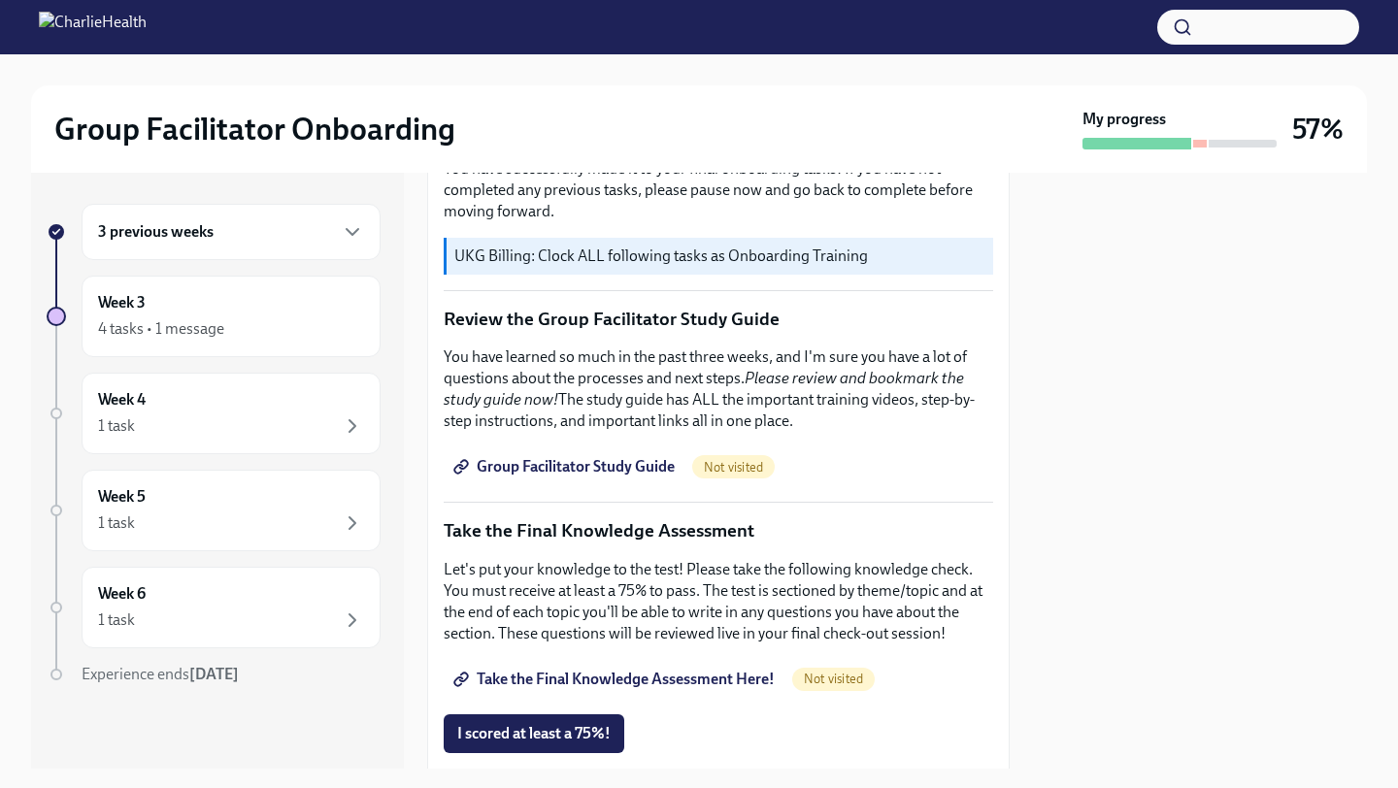
scroll to position [697, 0]
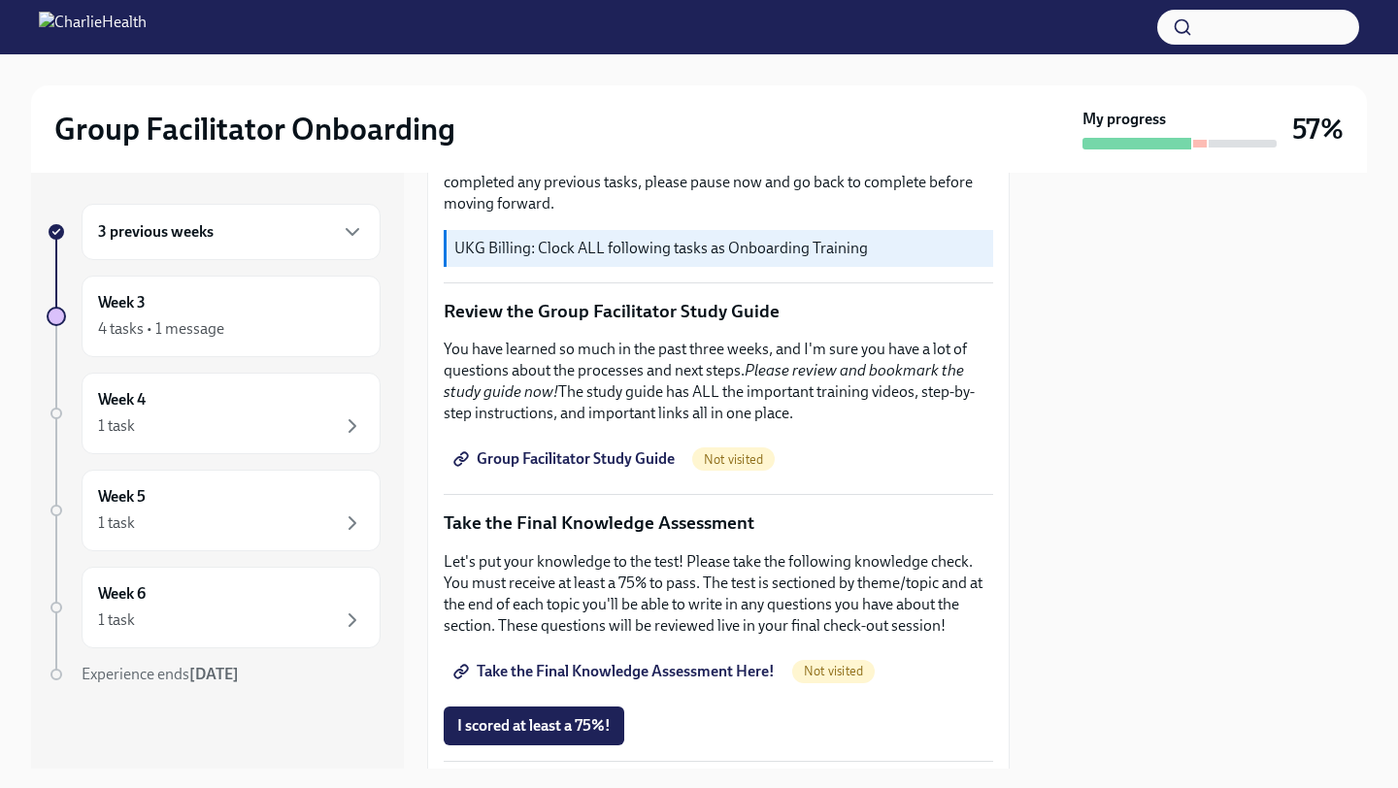
click at [616, 471] on link "Group Facilitator Study Guide" at bounding box center [566, 459] width 245 height 39
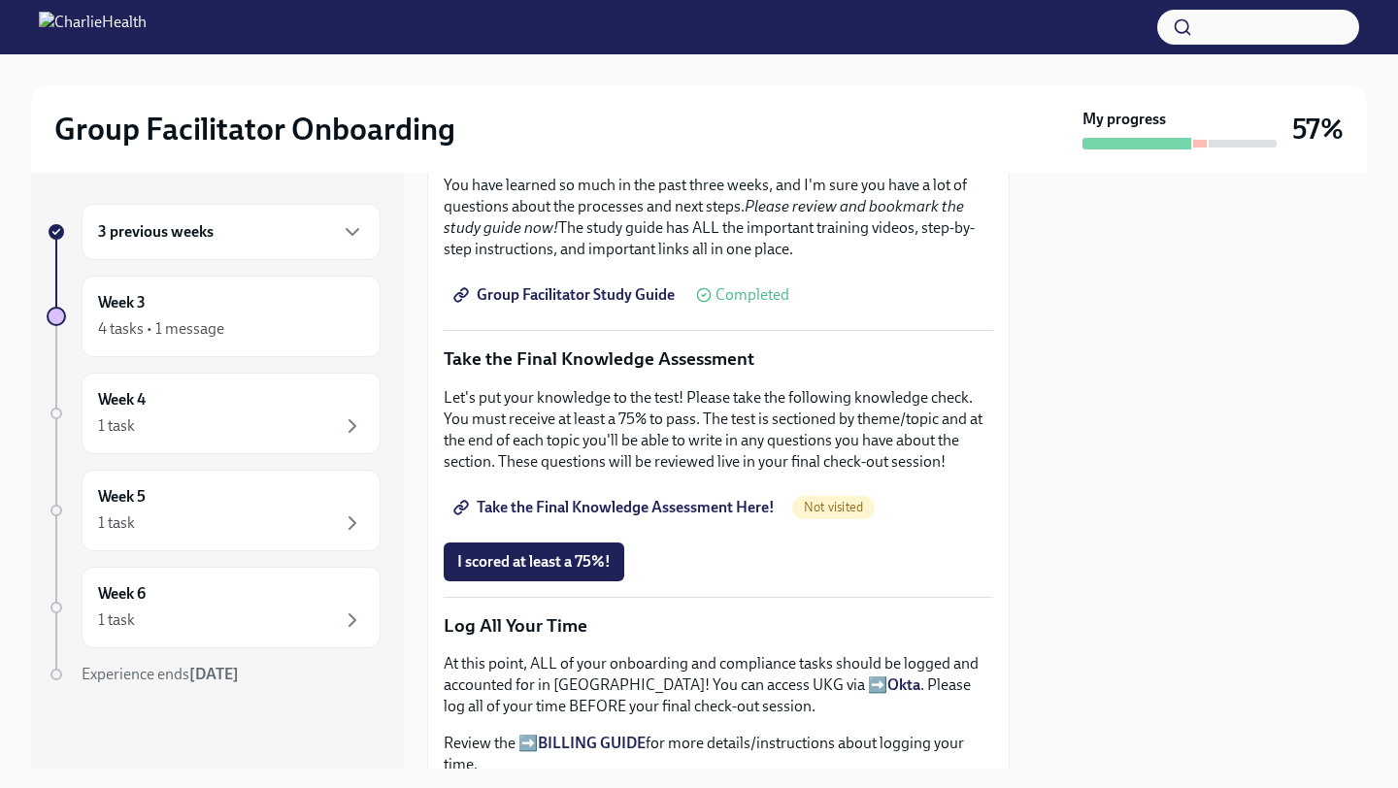
scroll to position [865, 0]
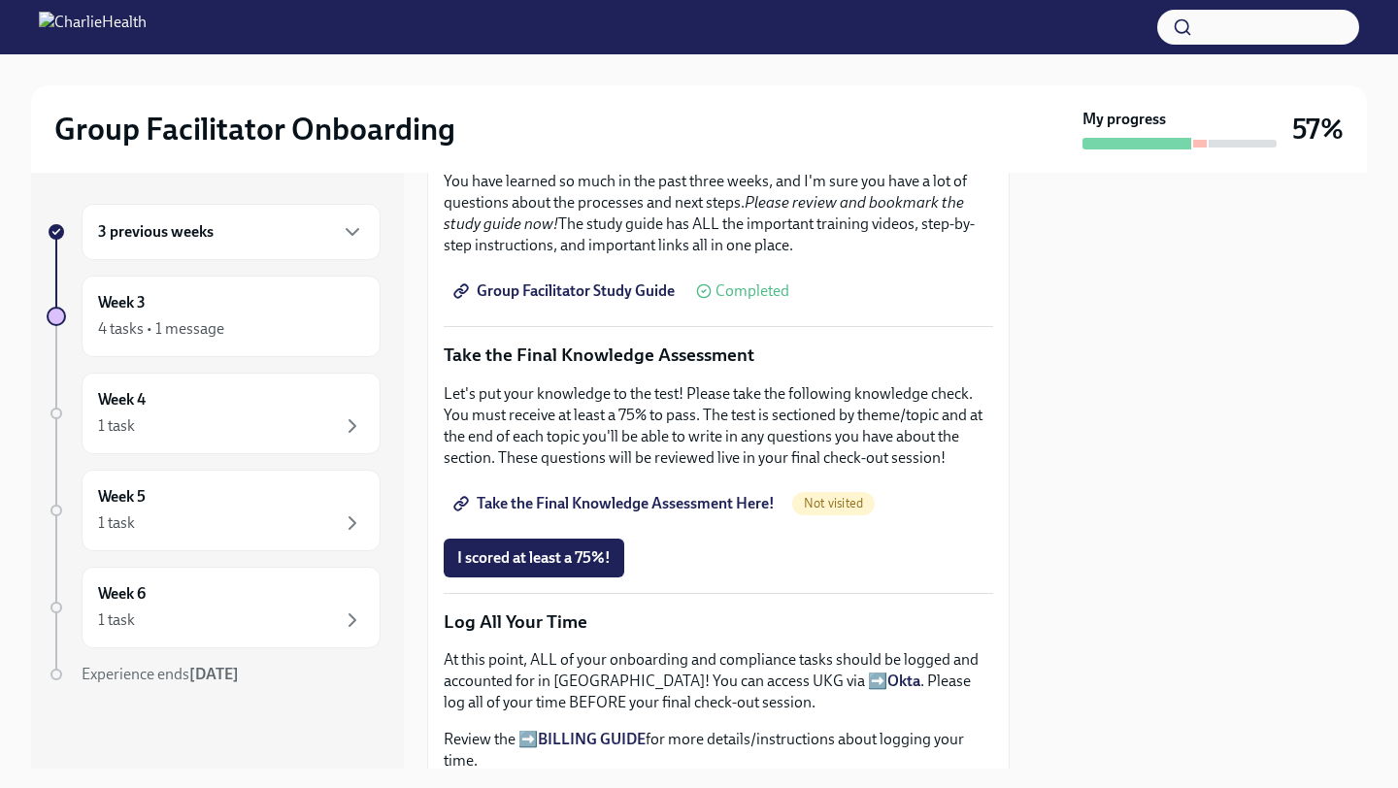
click at [553, 505] on span "Take the Final Knowledge Assessment Here!" at bounding box center [615, 503] width 317 height 19
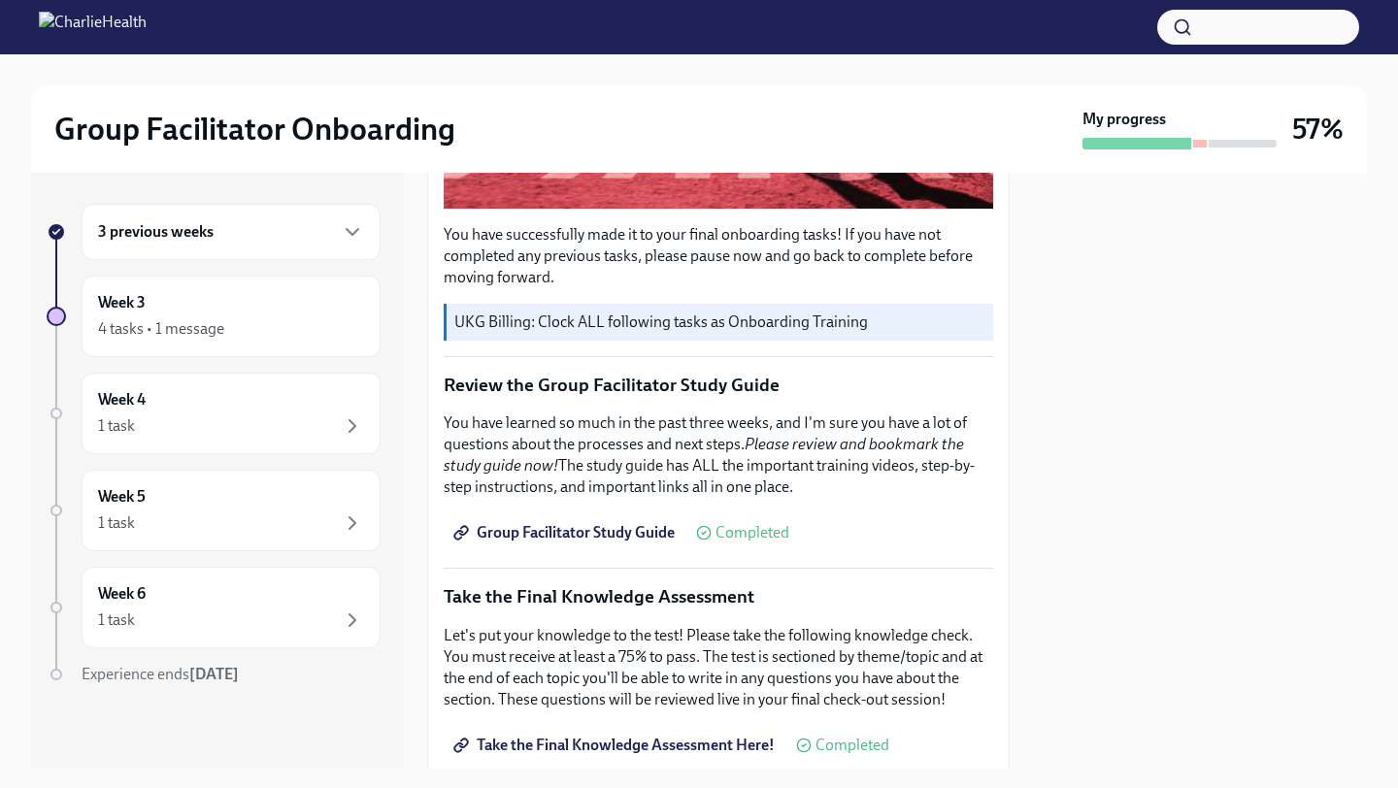
scroll to position [775, 0]
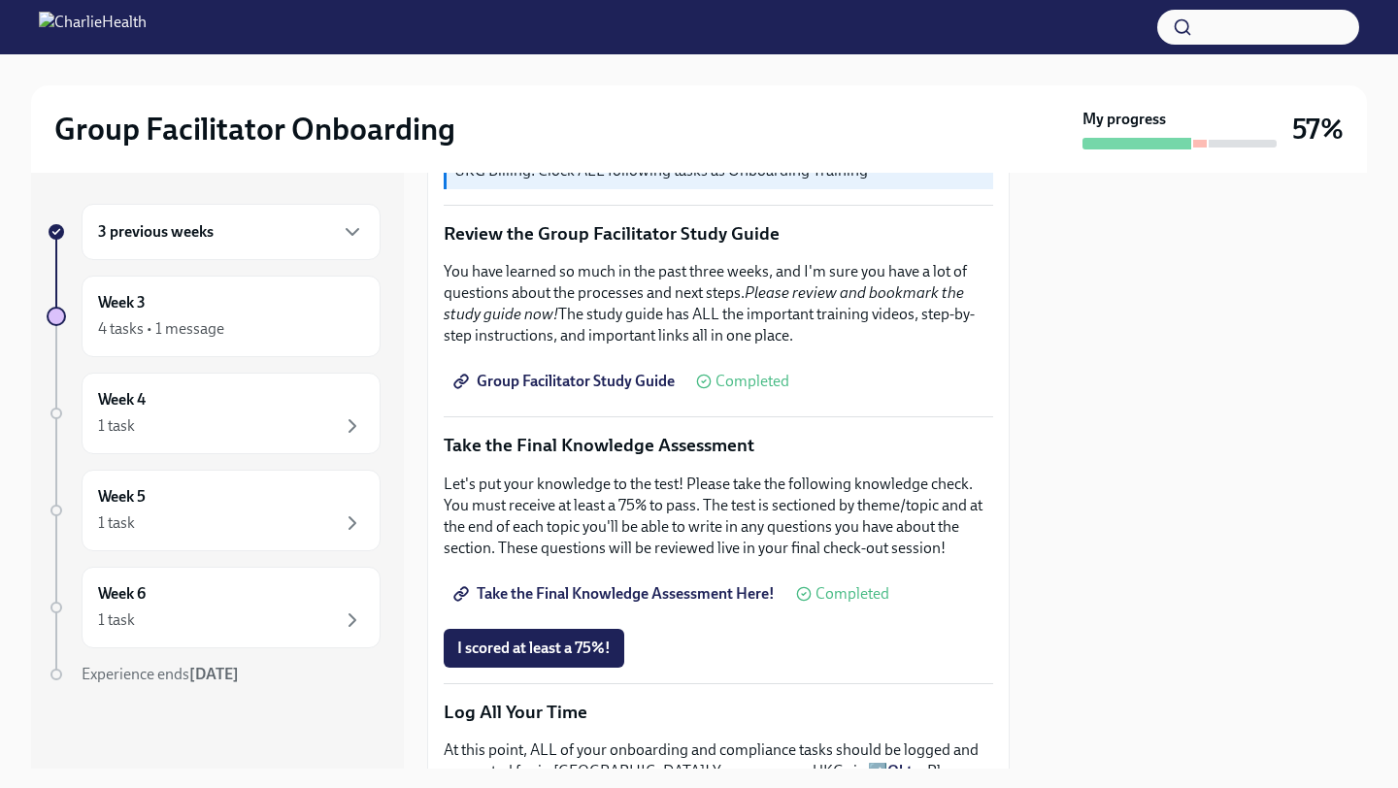
click at [594, 593] on span "Take the Final Knowledge Assessment Here!" at bounding box center [615, 593] width 317 height 19
click at [628, 375] on span "Group Facilitator Study Guide" at bounding box center [565, 381] width 217 height 19
click at [546, 647] on span "I scored at least a 75%!" at bounding box center [533, 648] width 153 height 19
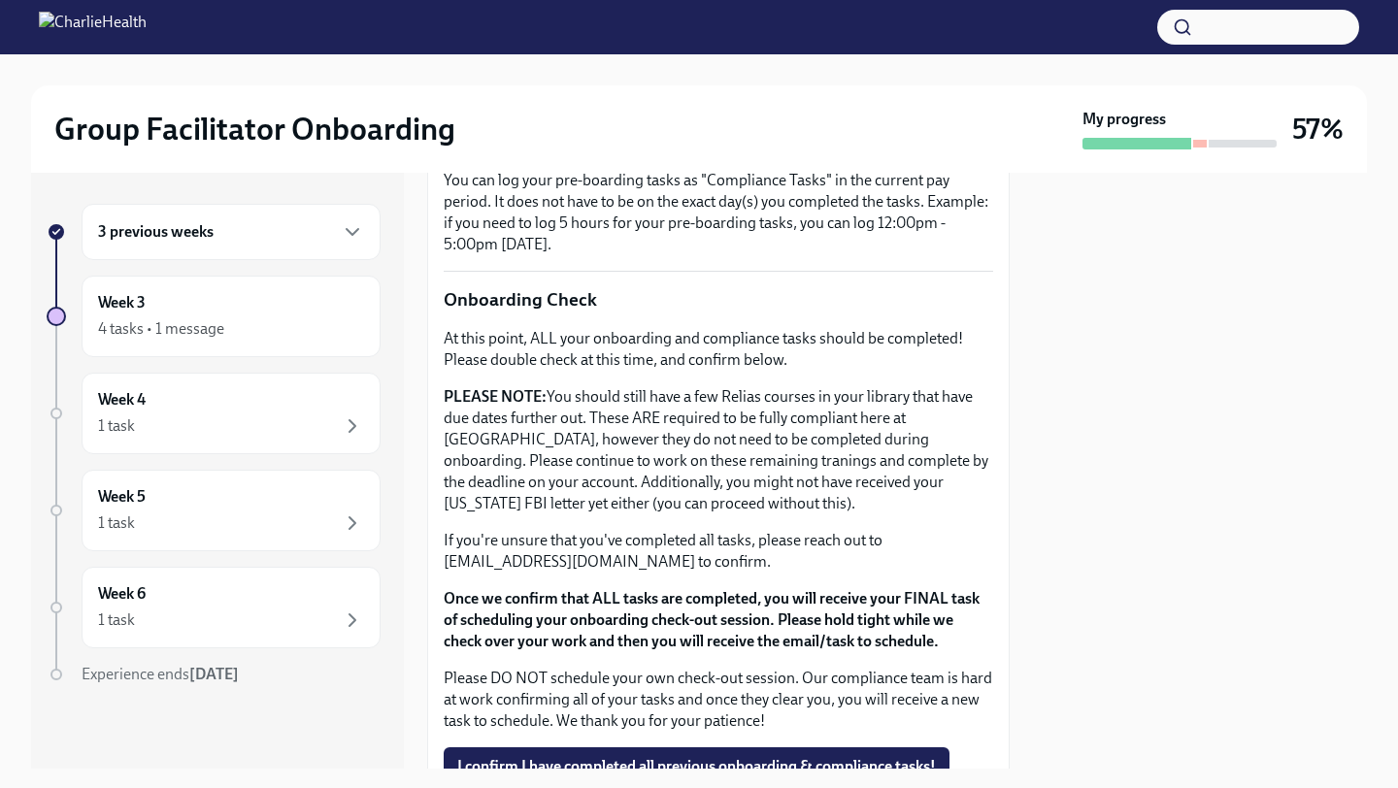
scroll to position [1568, 0]
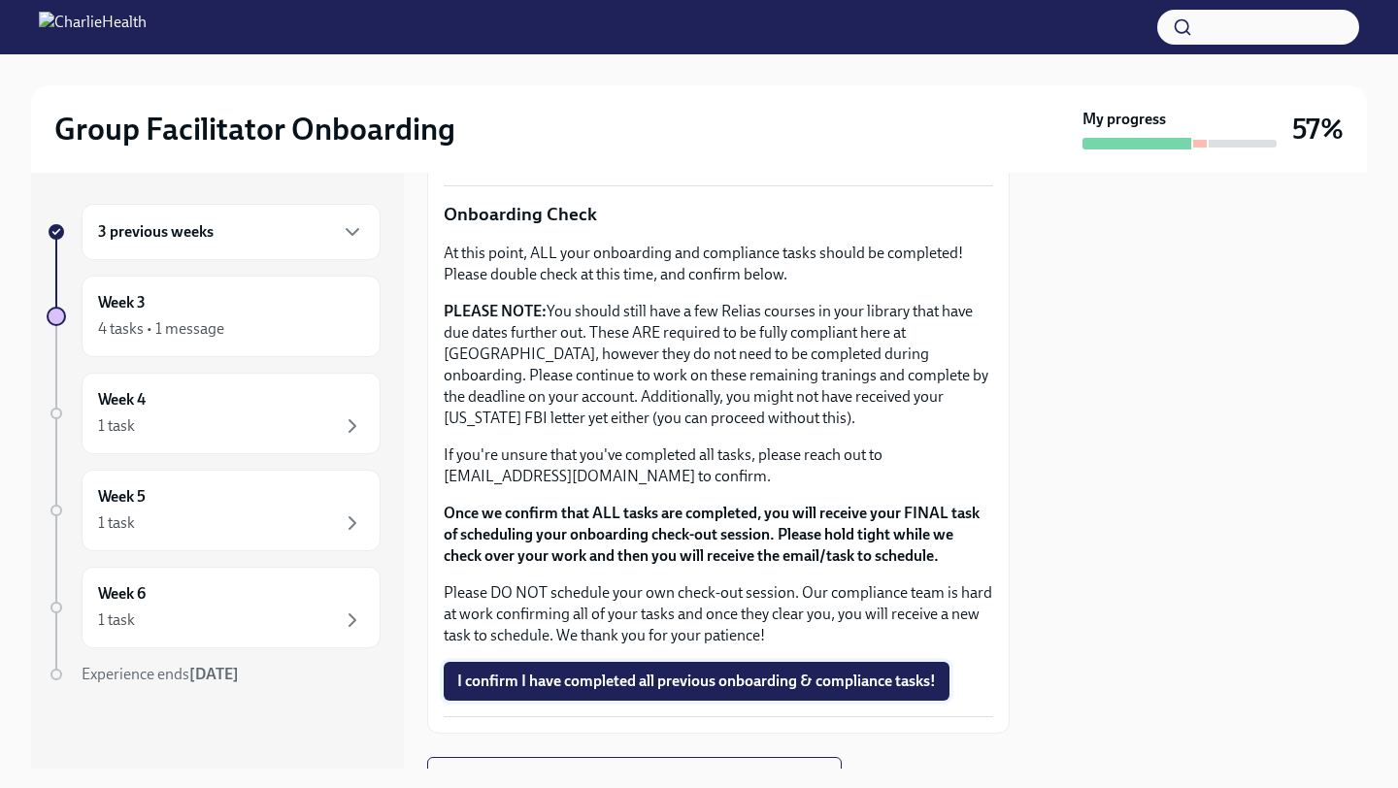
click at [602, 670] on button "I confirm I have completed all previous onboarding & compliance tasks!" at bounding box center [697, 681] width 506 height 39
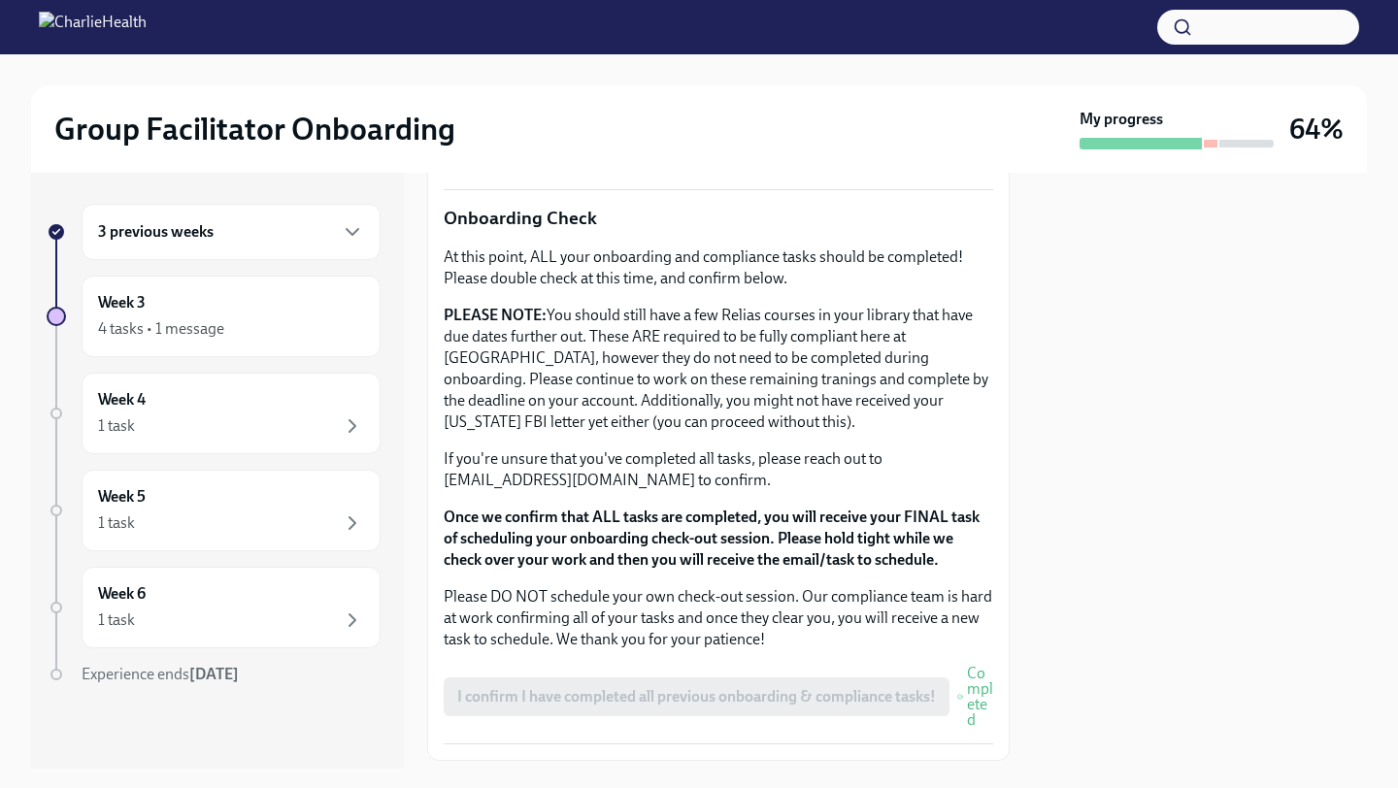
scroll to position [1681, 0]
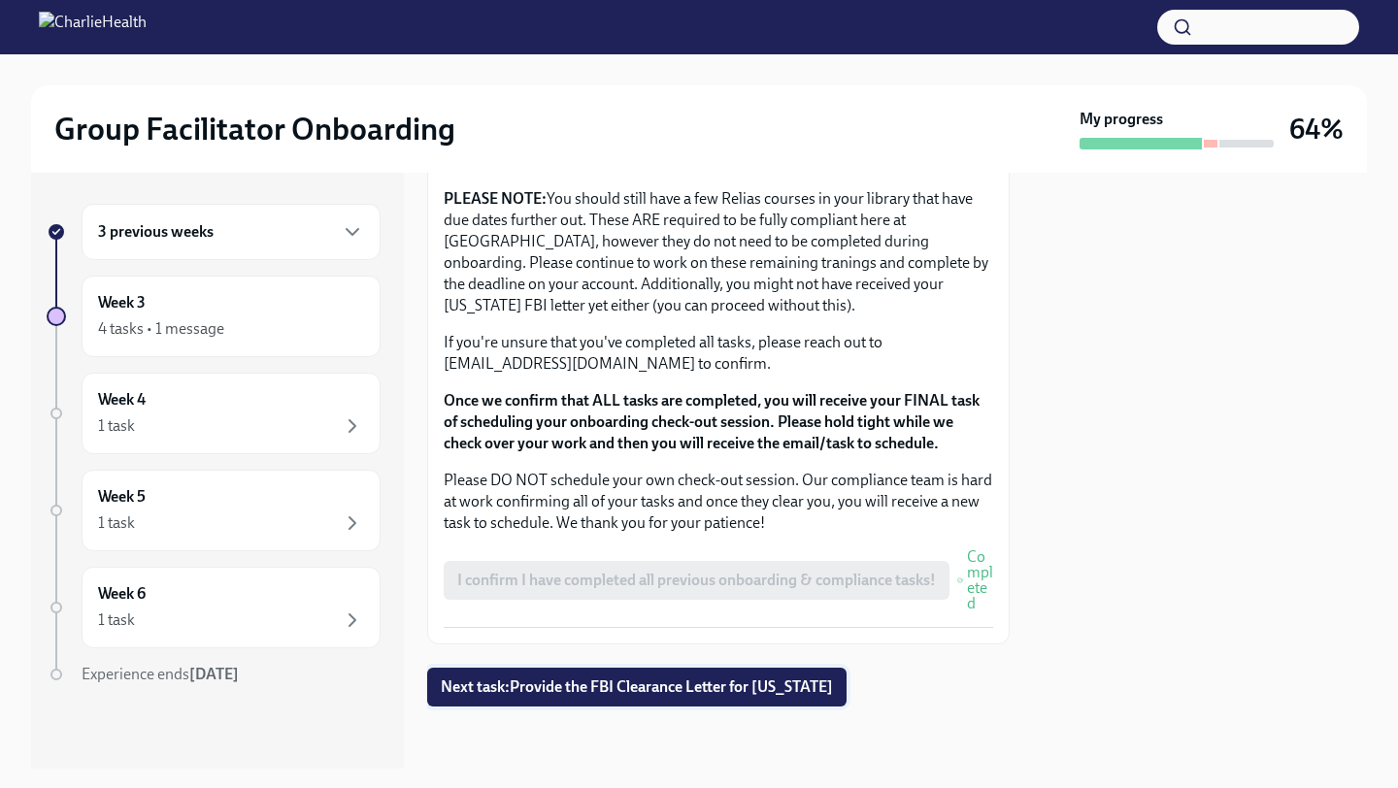
click at [637, 682] on span "Next task : Provide the FBI Clearance Letter for [US_STATE]" at bounding box center [637, 687] width 392 height 19
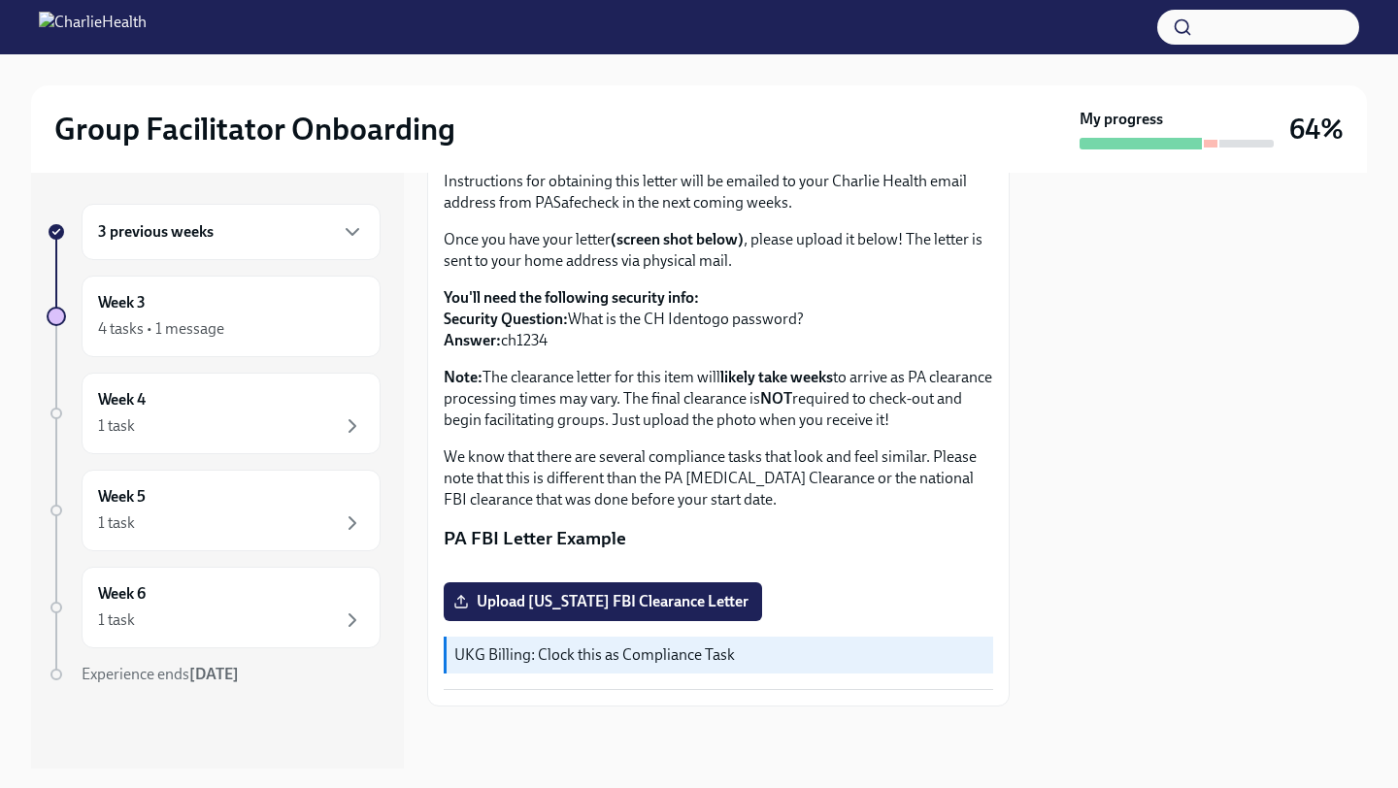
scroll to position [287, 0]
click at [326, 418] on div "1 task" at bounding box center [231, 426] width 266 height 23
